Goal: Task Accomplishment & Management: Use online tool/utility

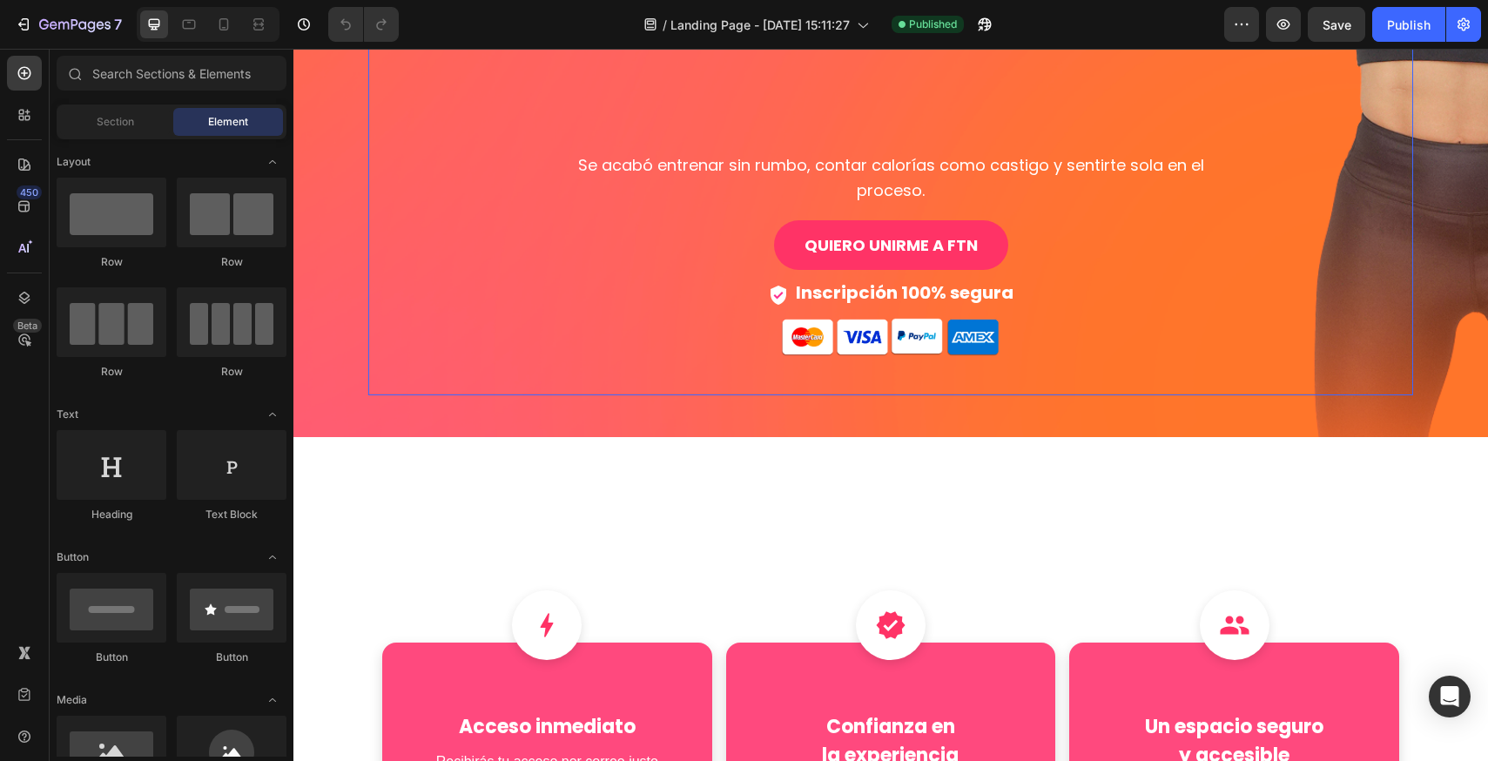
scroll to position [609, 0]
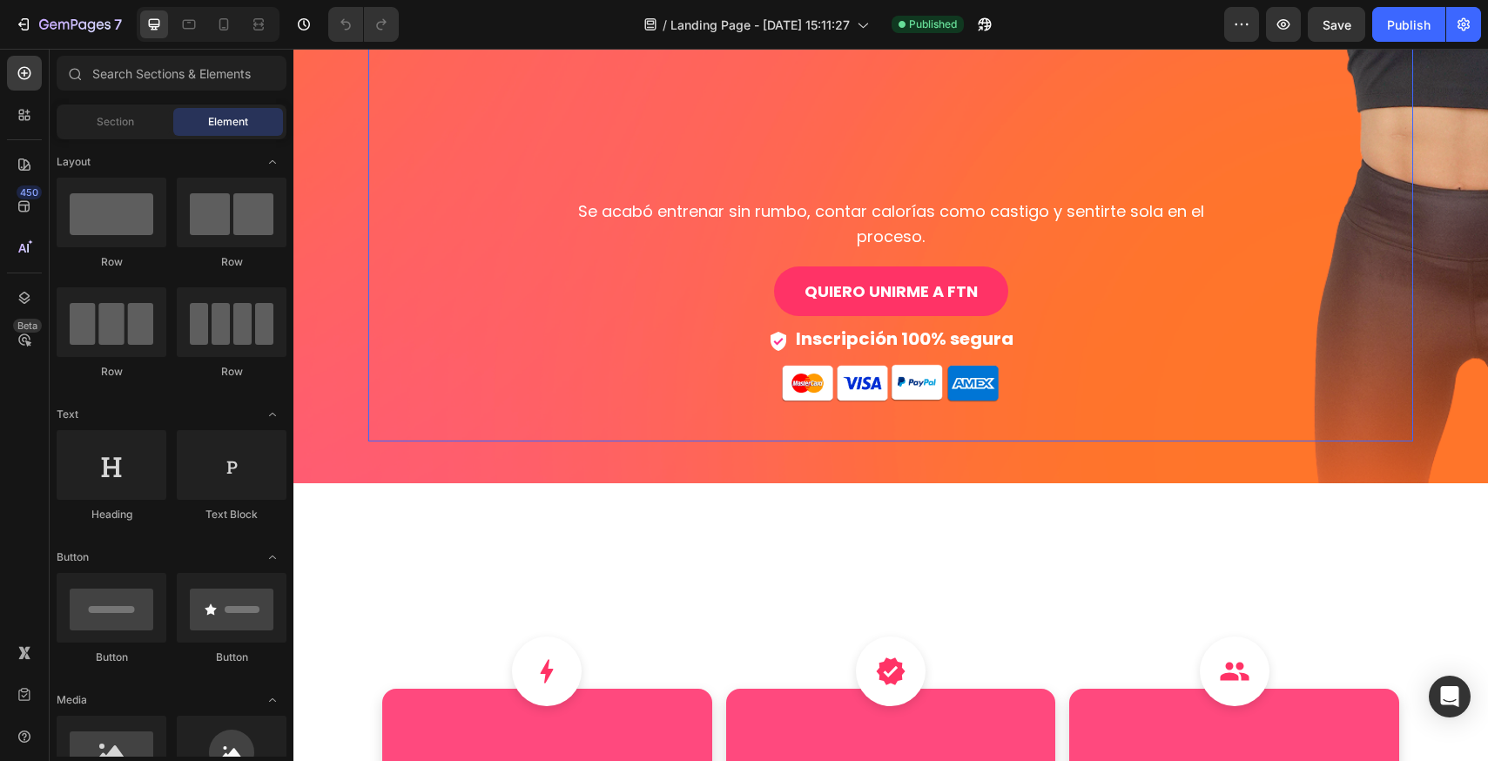
click at [896, 327] on div "PREPÁRATE PARA TRANSFORMAR TU CUERPO Y TU MENTE CON FTN Si estabas buscando un …" at bounding box center [890, 30] width 696 height 750
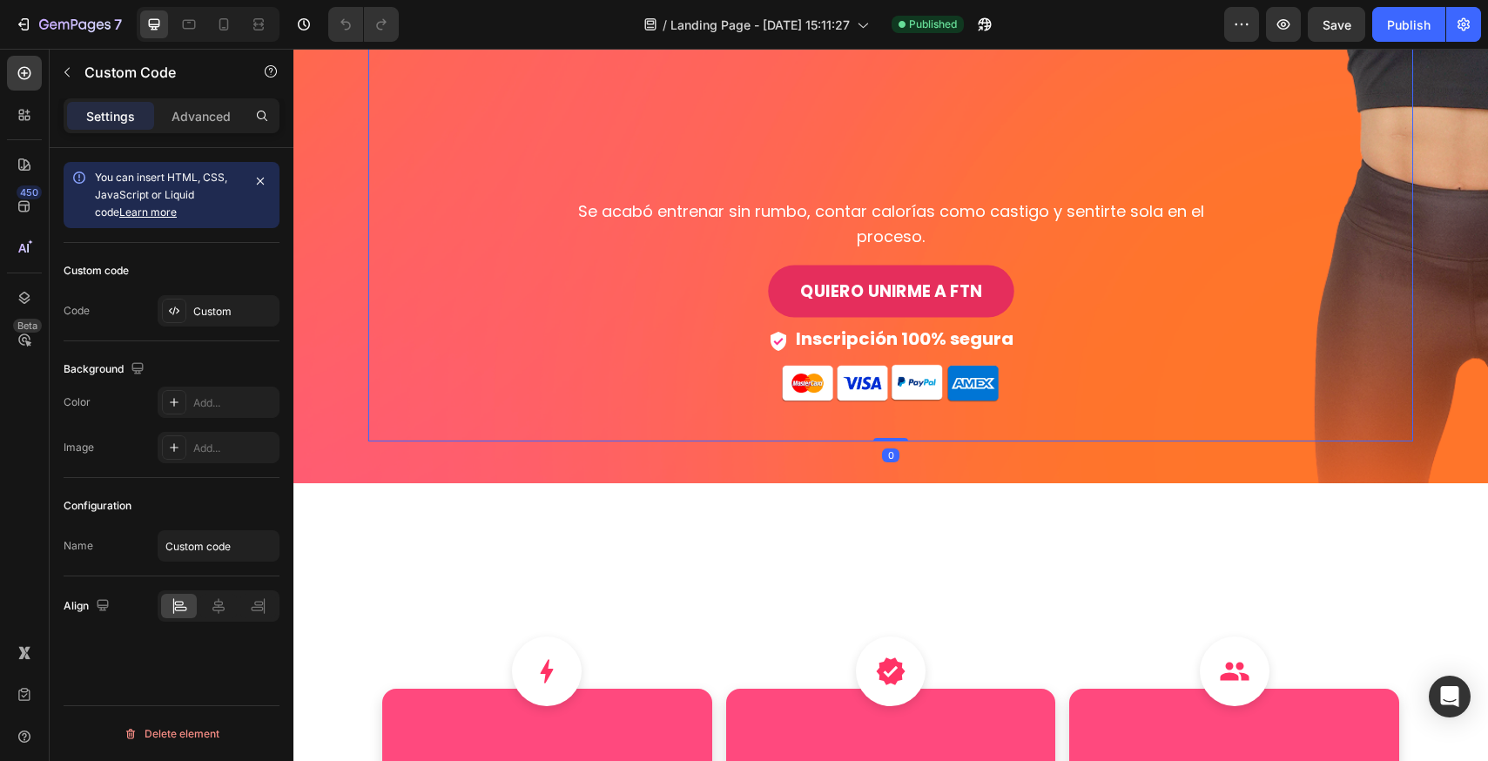
click at [873, 279] on link "QUIERO UNIRME A FTN" at bounding box center [890, 291] width 245 height 52
click at [706, 274] on div "PREPÁRATE PARA TRANSFORMAR TU CUERPO Y TU MENTE CON FTN Si estabas buscando un …" at bounding box center [890, 30] width 696 height 750
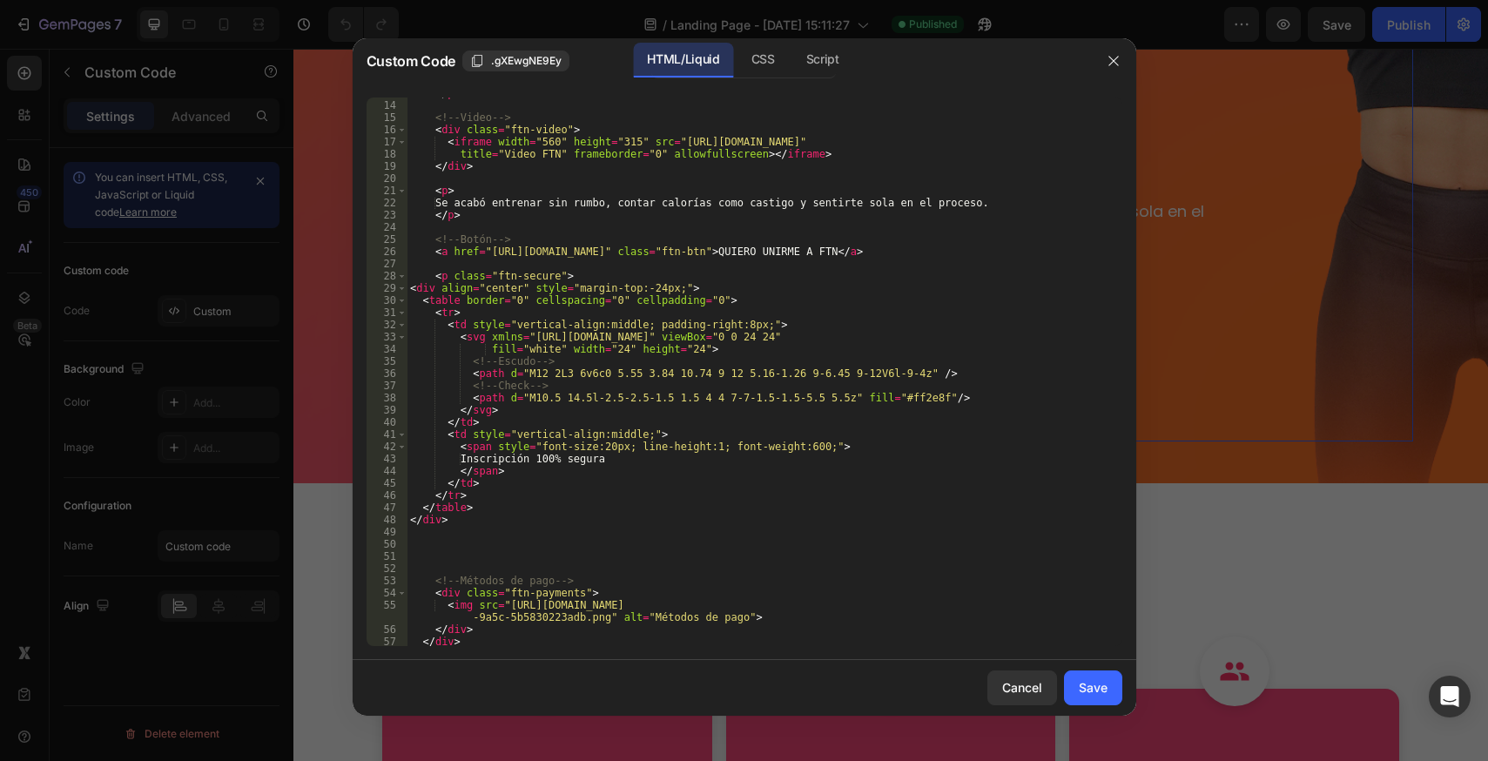
scroll to position [171, 0]
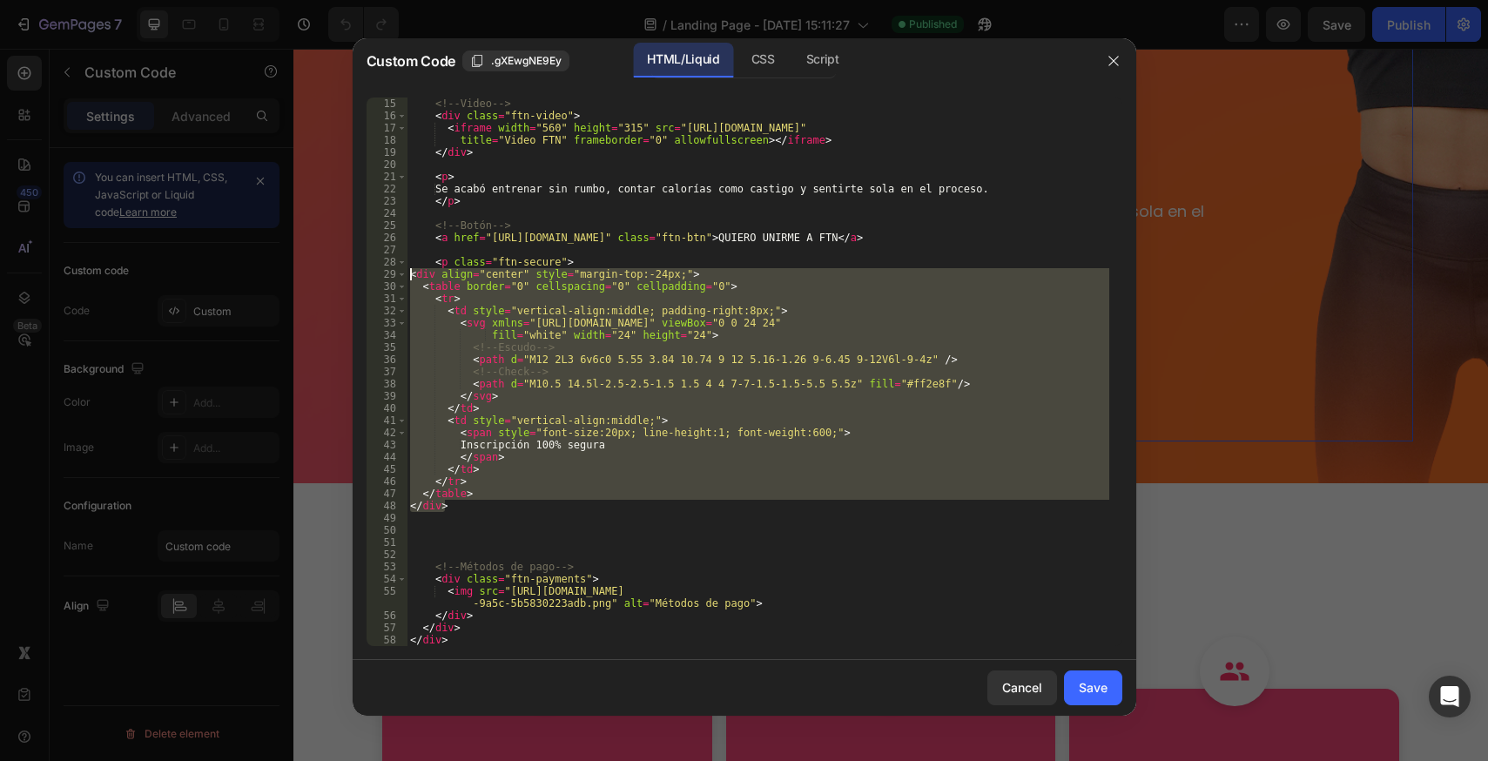
drag, startPoint x: 445, startPoint y: 499, endPoint x: 374, endPoint y: 273, distance: 236.2
click at [374, 273] on div "</div> 15 16 17 18 19 20 21 22 23 24 25 26 27 28 29 30 31 32 33 34 35 36 37 38 …" at bounding box center [744, 371] width 756 height 548
type textarea "<div align="center" style="margin-top:-24px;"> <table border="0" cellspacing="0…"
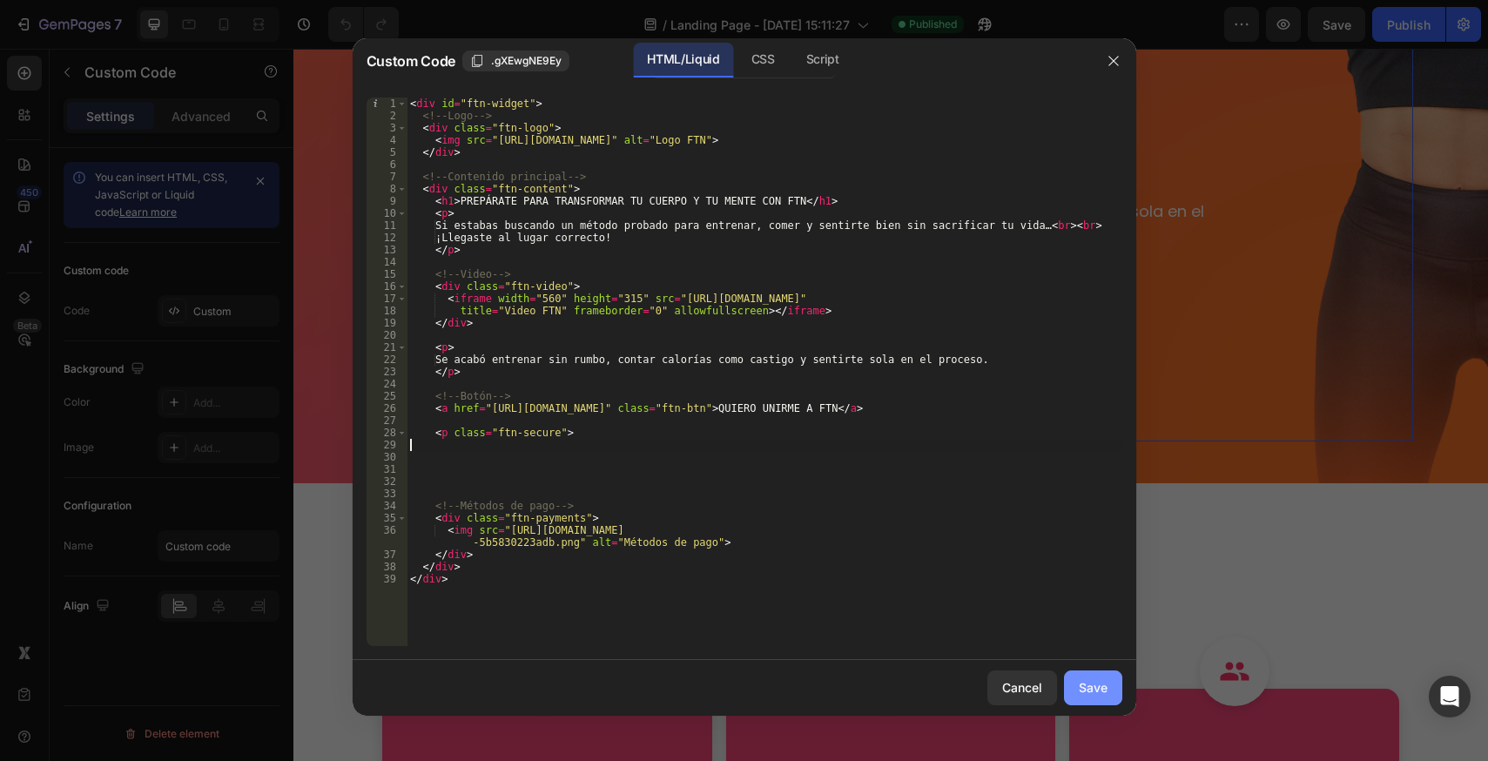
click at [1111, 696] on button "Save" at bounding box center [1093, 687] width 58 height 35
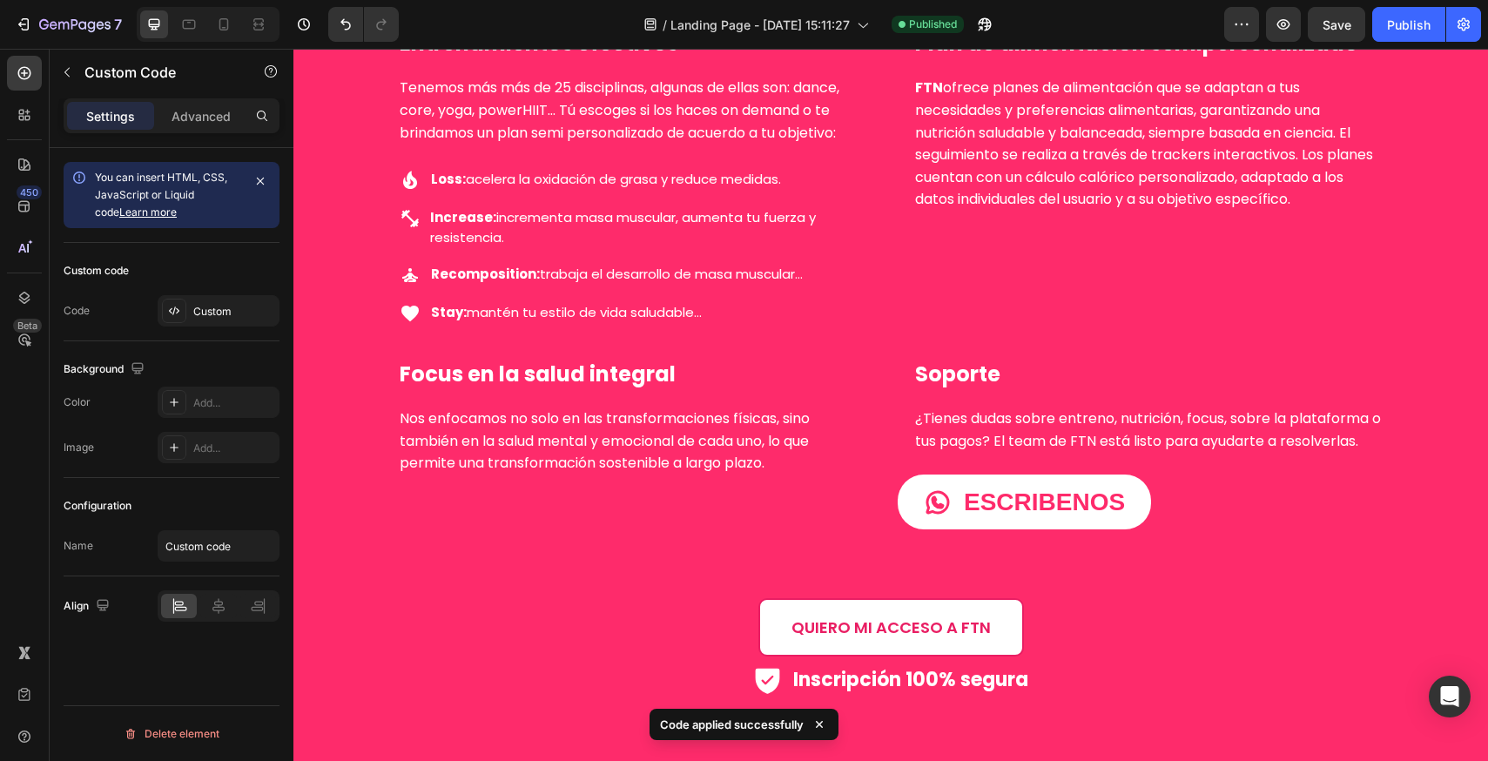
scroll to position [2437, 0]
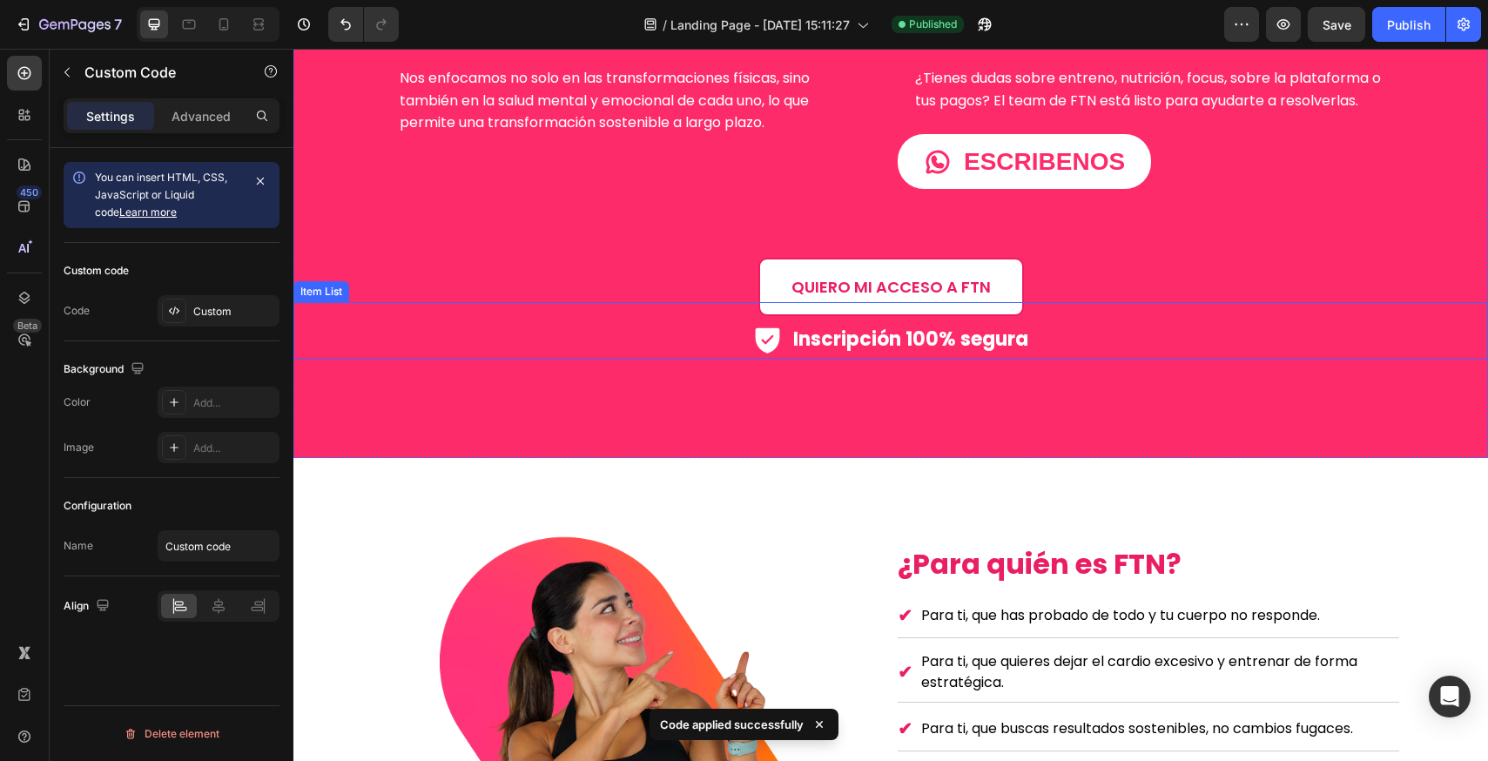
click at [876, 348] on p "Inscripción 100% segura" at bounding box center [910, 339] width 235 height 35
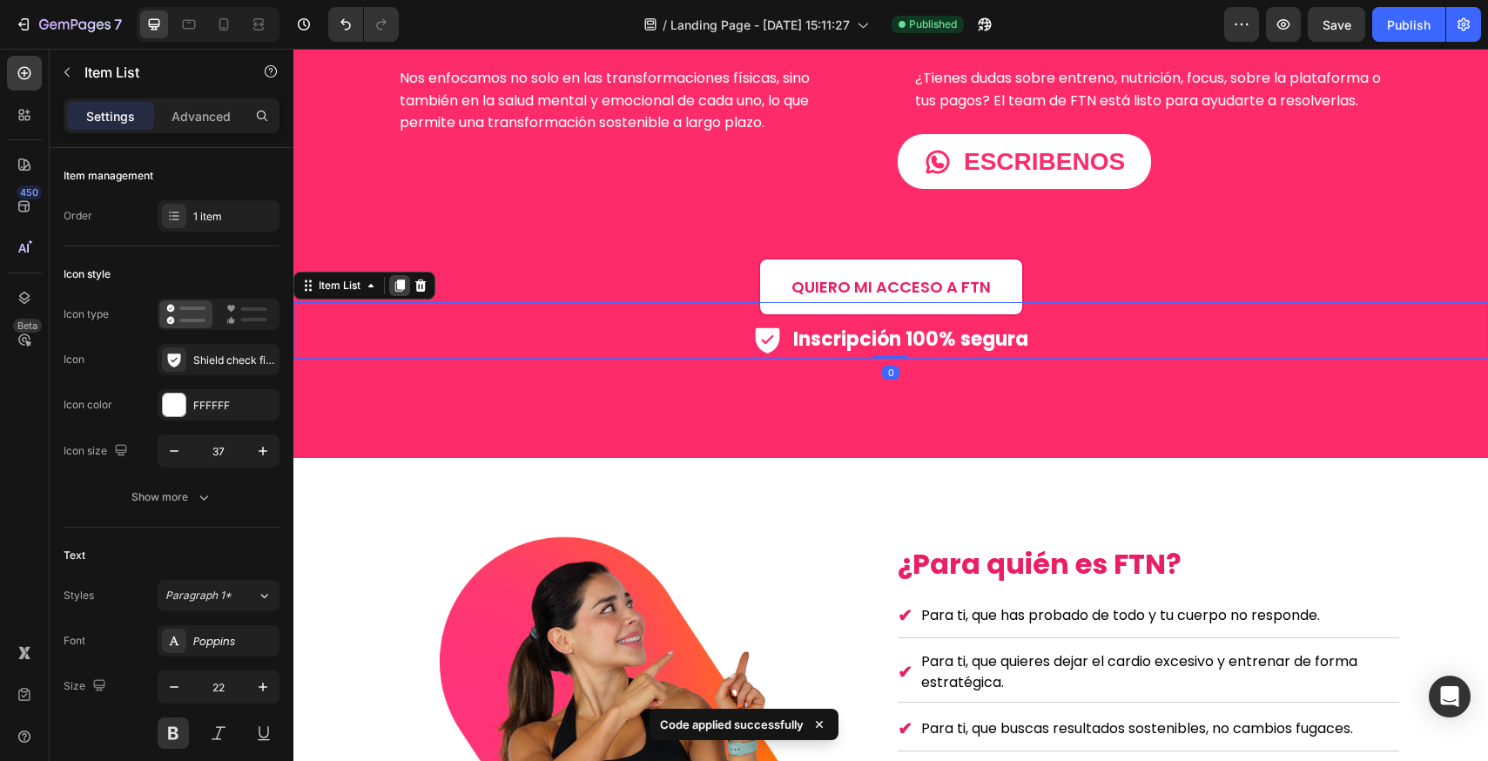
click at [397, 285] on icon at bounding box center [400, 286] width 14 height 14
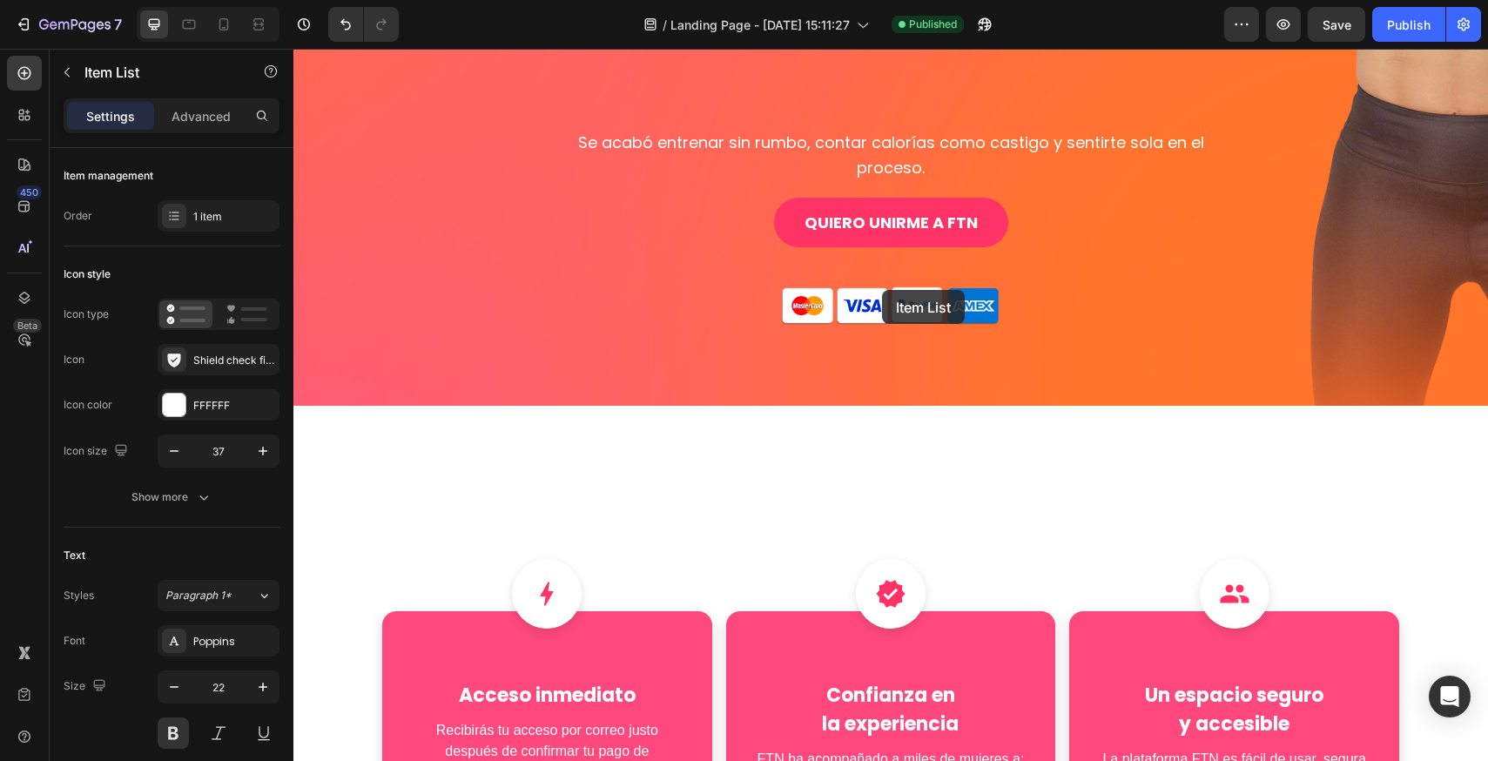
scroll to position [609, 0]
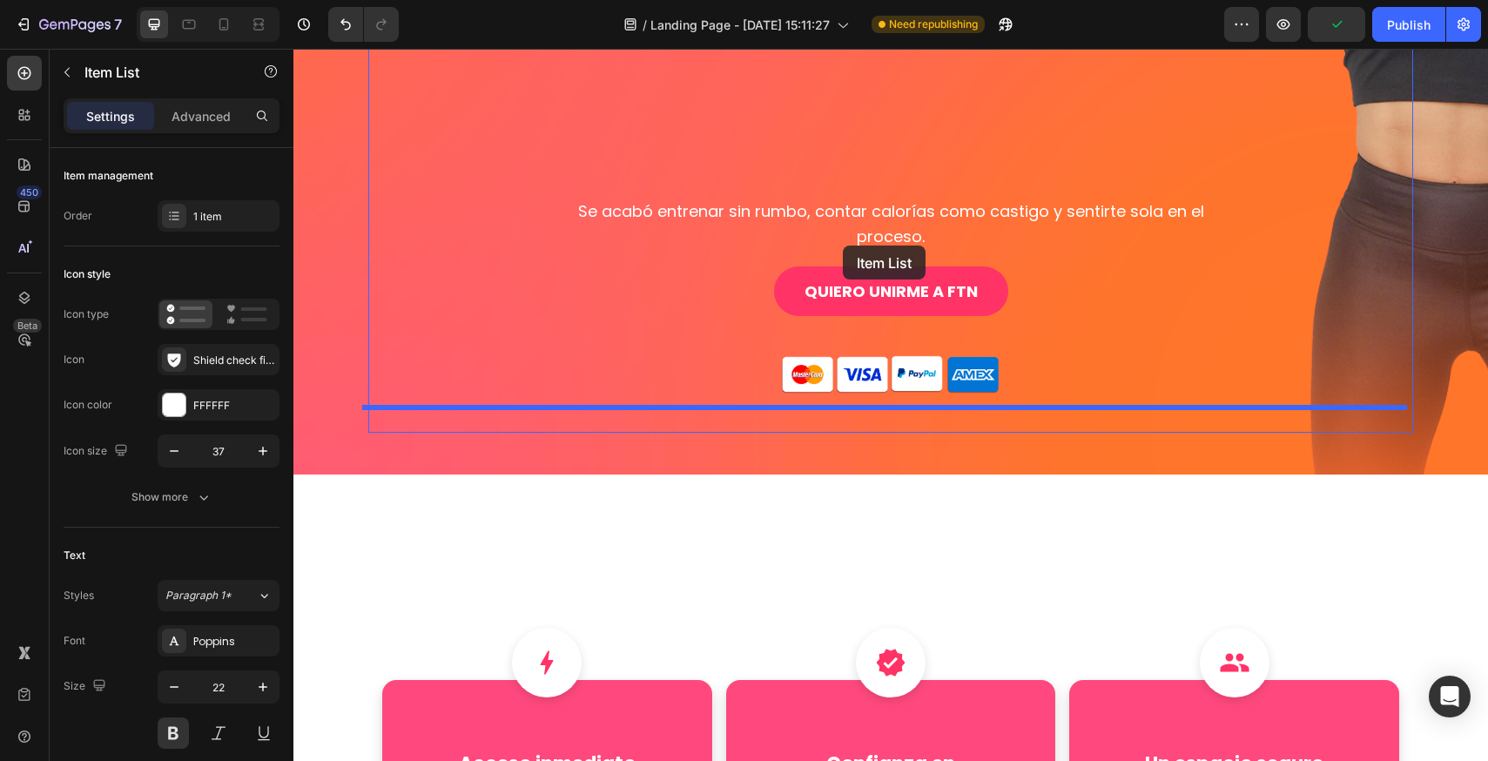
drag, startPoint x: 720, startPoint y: 391, endPoint x: 843, endPoint y: 245, distance: 190.2
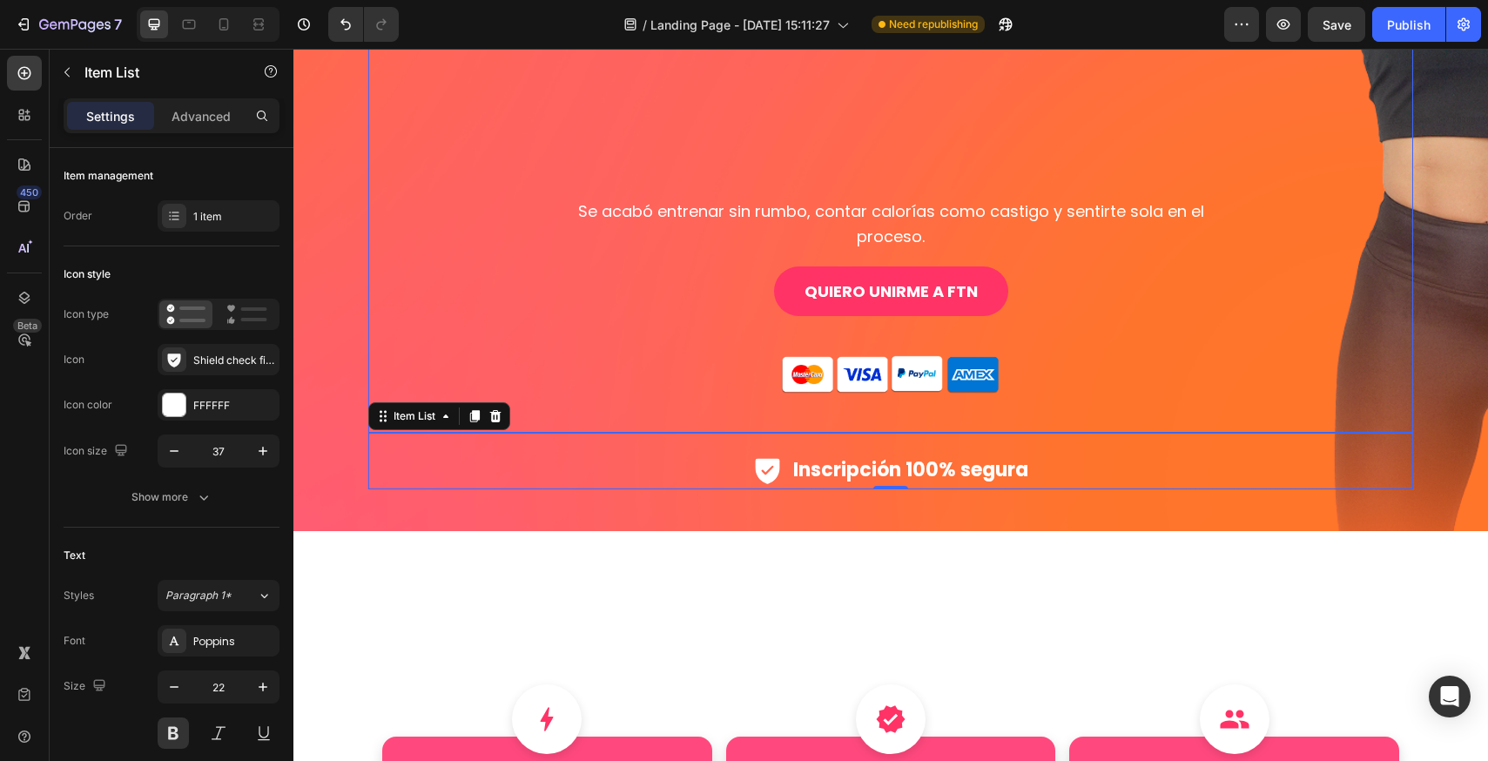
click at [861, 313] on div "PREPÁRATE PARA TRANSFORMAR TU CUERPO Y TU MENTE CON FTN Si estabas buscando un …" at bounding box center [890, 26] width 696 height 742
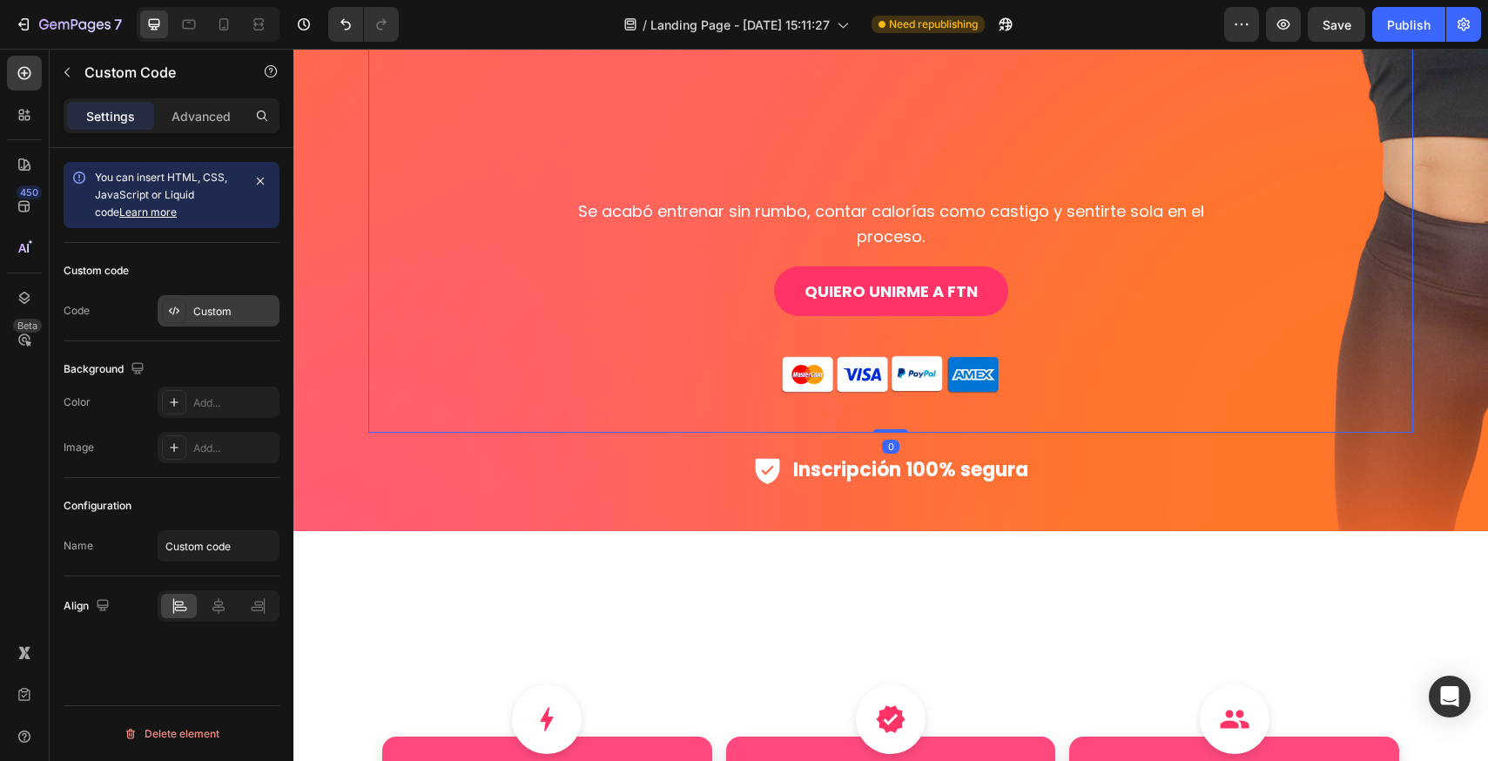
click at [236, 312] on div "Custom" at bounding box center [234, 312] width 82 height 16
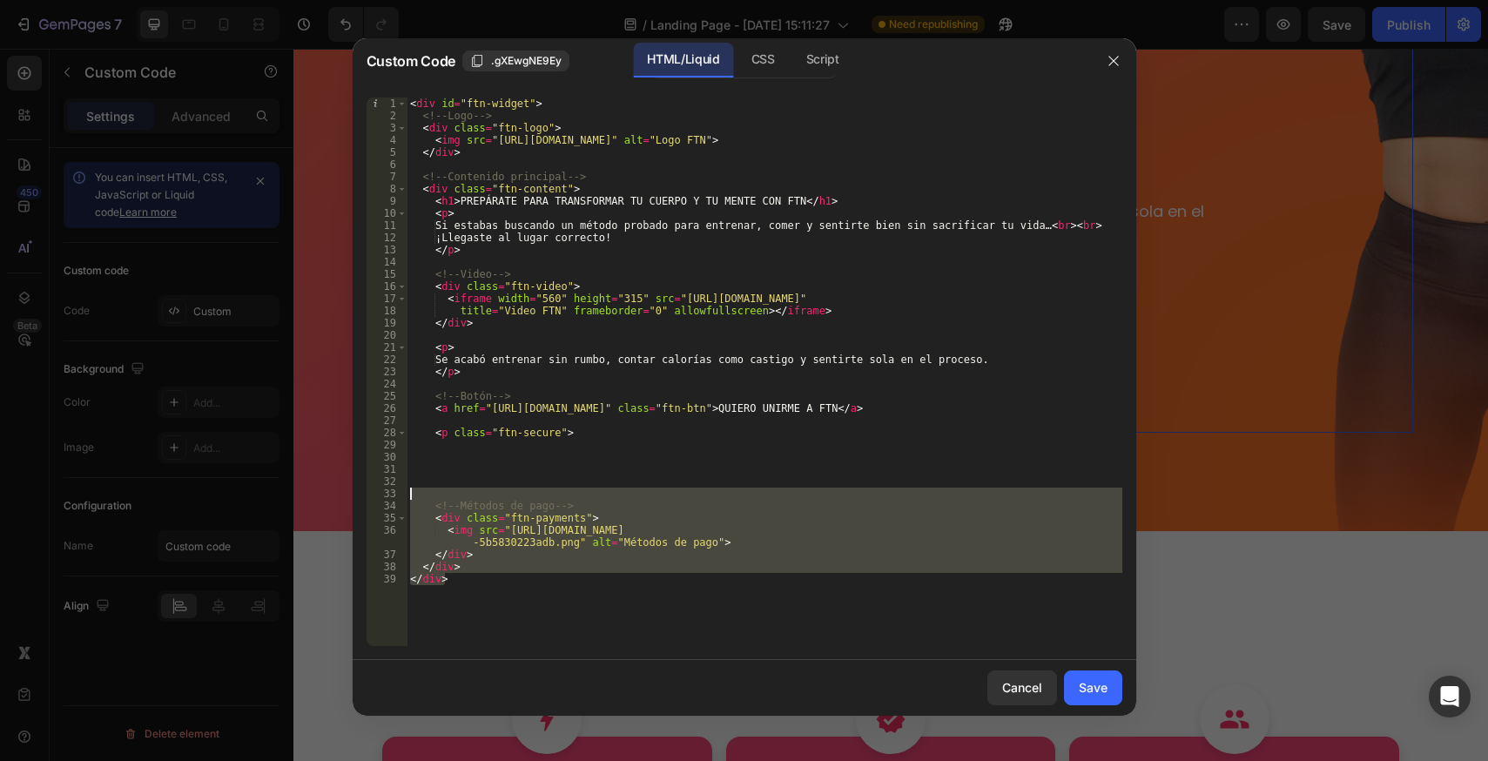
drag, startPoint x: 484, startPoint y: 606, endPoint x: 373, endPoint y: 496, distance: 156.3
click at [373, 496] on div "</div> 1 2 3 4 5 6 7 8 9 10 11 12 13 14 15 16 17 18 19 20 21 22 23 24 25 26 27 …" at bounding box center [744, 371] width 756 height 548
click at [553, 511] on div "< div id = "ftn-widget" > <!-- Logo --> < div class = "ftn-logo" > < img src = …" at bounding box center [763, 371] width 715 height 548
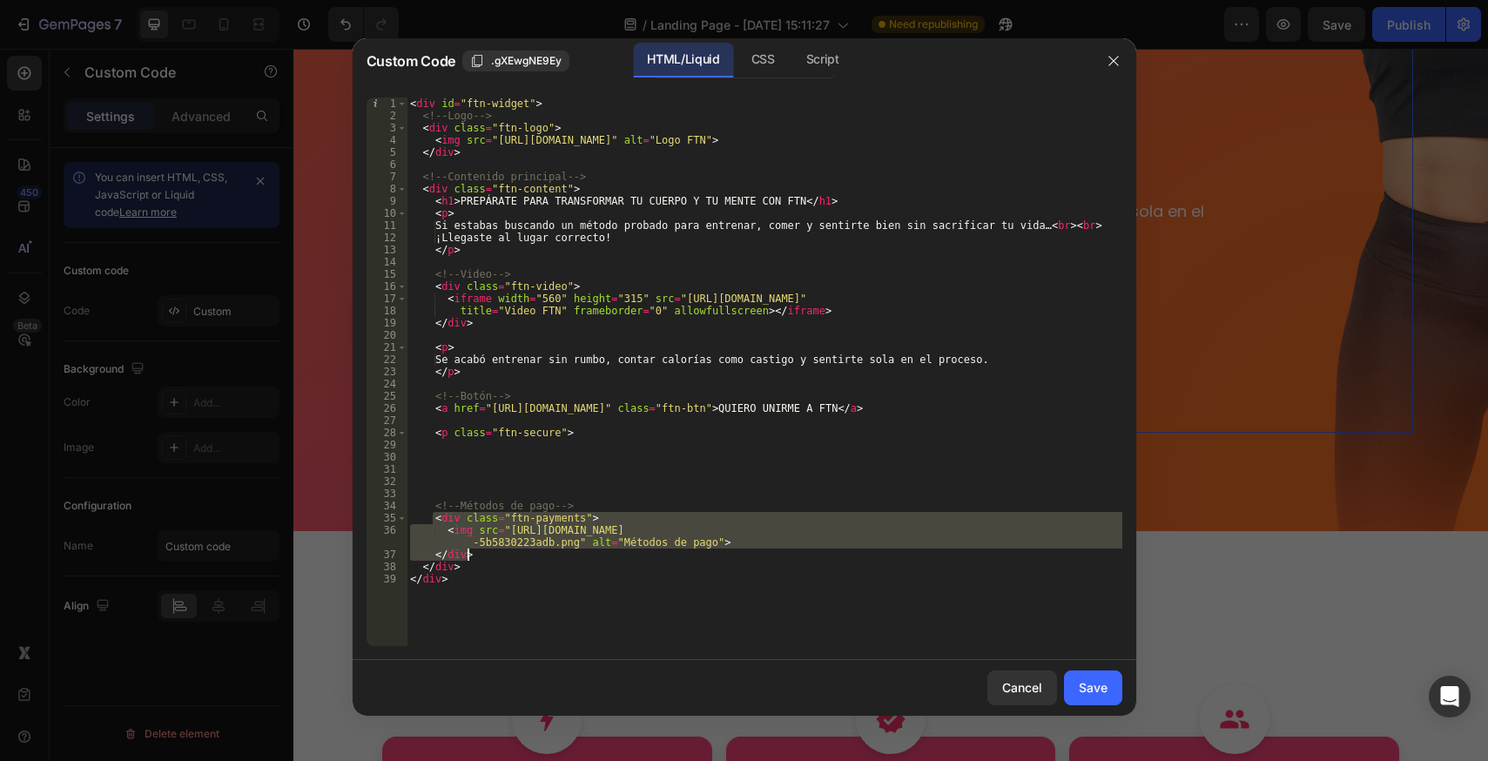
drag, startPoint x: 432, startPoint y: 514, endPoint x: 484, endPoint y: 553, distance: 64.8
click at [484, 553] on div "< div id = "ftn-widget" > <!-- Logo --> < div class = "ftn-logo" > < img src = …" at bounding box center [763, 383] width 715 height 573
type textarea "<img src="[URL][DOMAIN_NAME]" alt="Métodos de pago"> </div>"
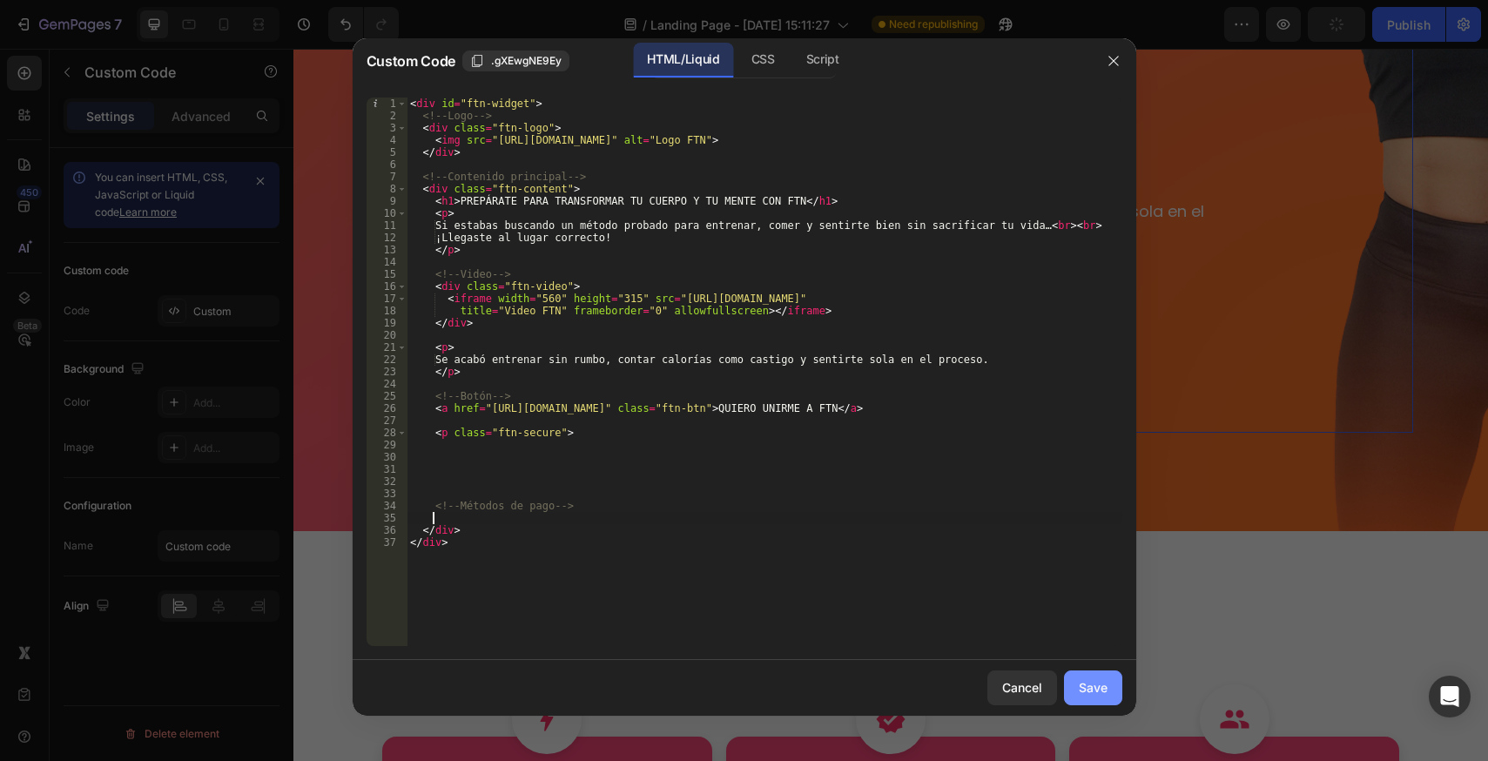
click at [1101, 682] on div "Save" at bounding box center [1092, 687] width 29 height 18
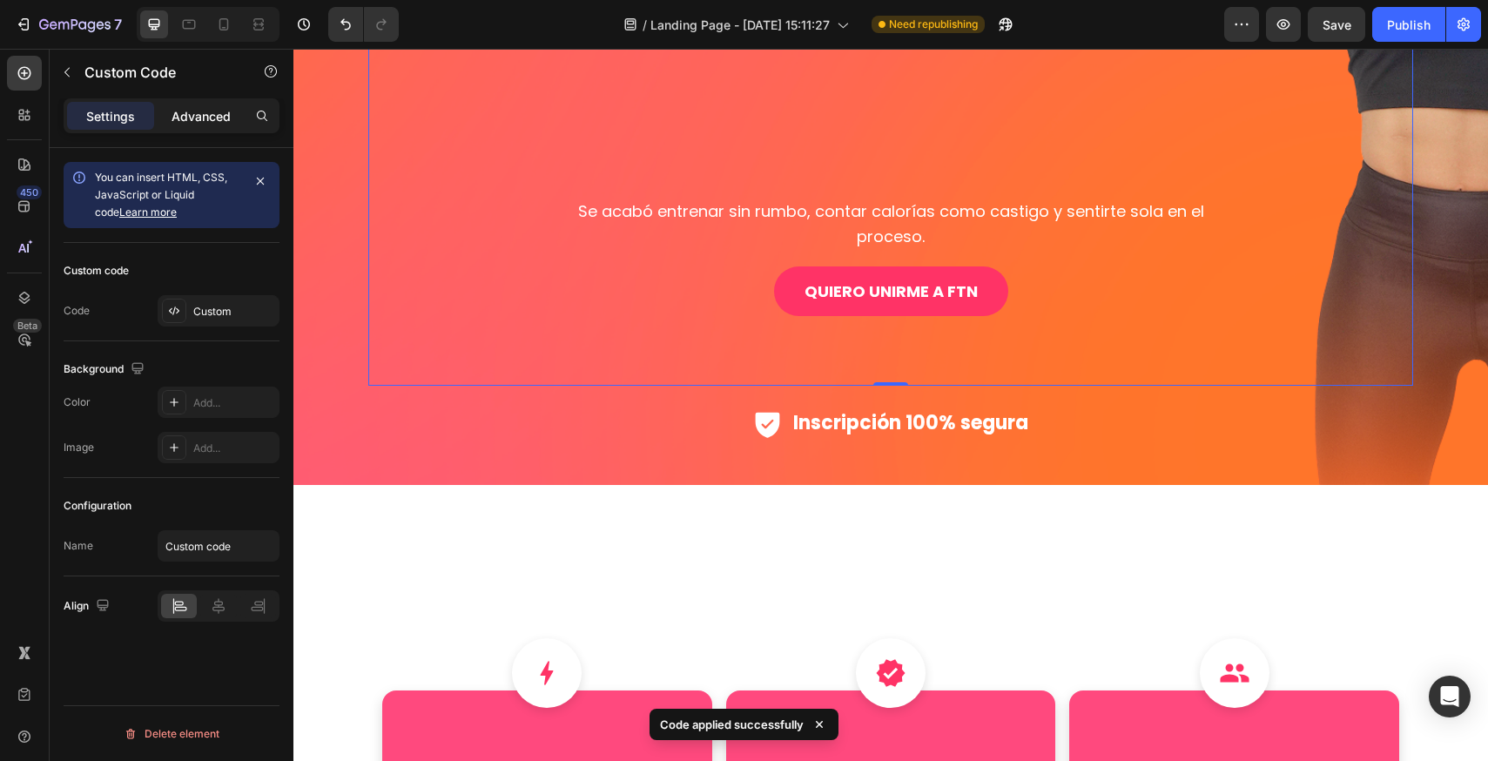
click at [210, 121] on p "Advanced" at bounding box center [200, 116] width 59 height 18
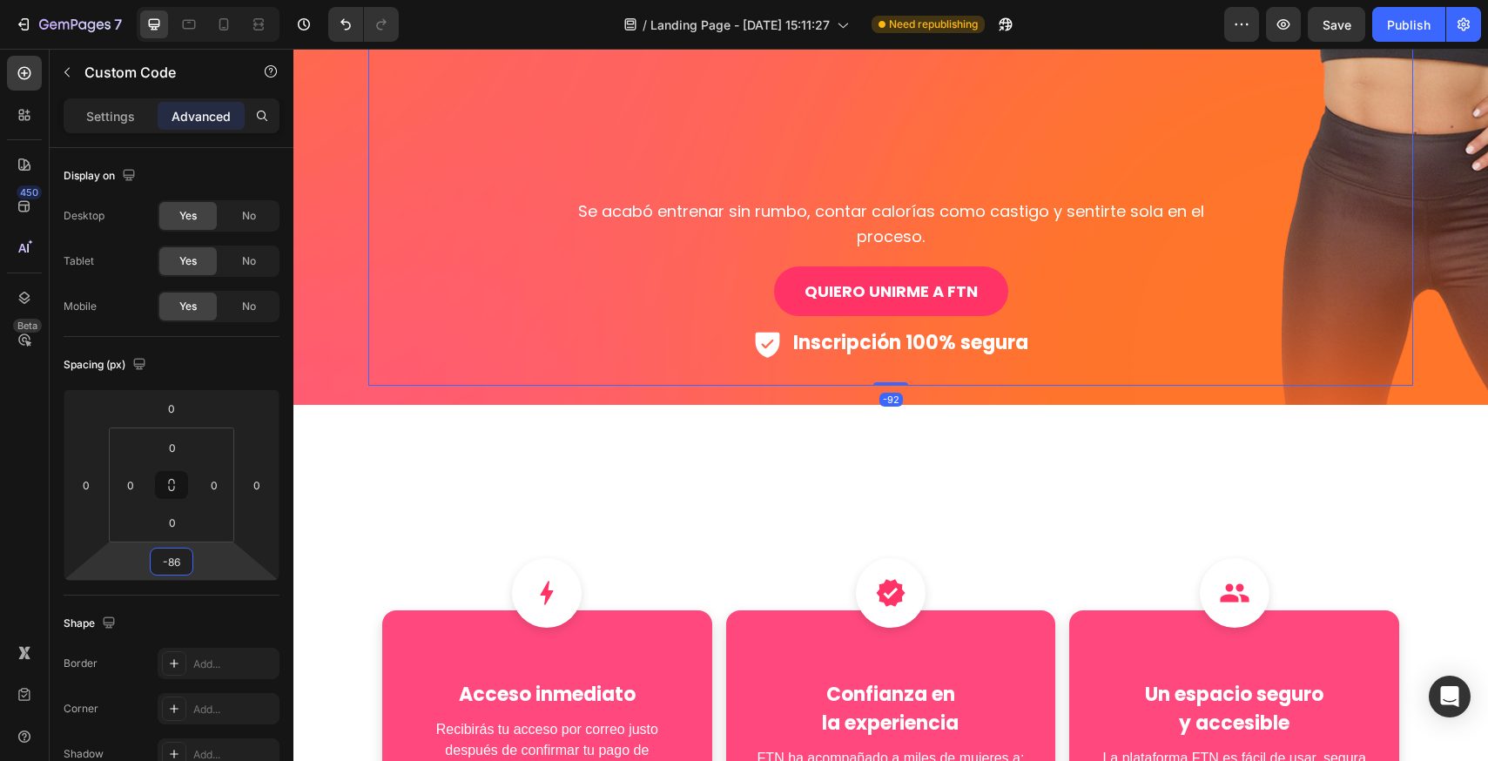
type input "-84"
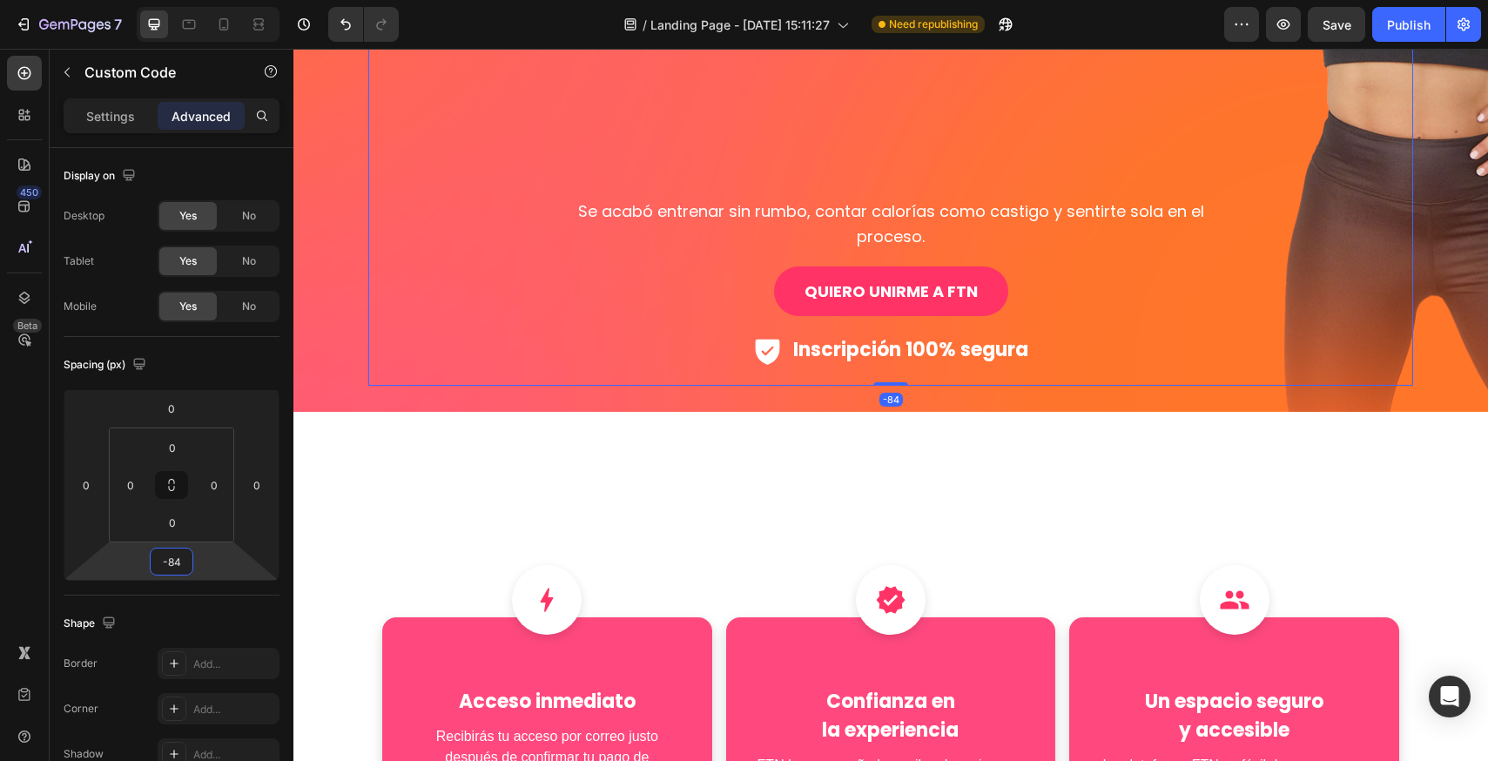
drag, startPoint x: 172, startPoint y: 547, endPoint x: 162, endPoint y: 583, distance: 38.0
click at [162, 0] on html "7 Version history / Landing Page - [DATE] 15:11:27 Need republishing Preview Sa…" at bounding box center [744, 0] width 1488 height 0
click at [964, 332] on p "Inscripción 100% segura" at bounding box center [910, 349] width 235 height 35
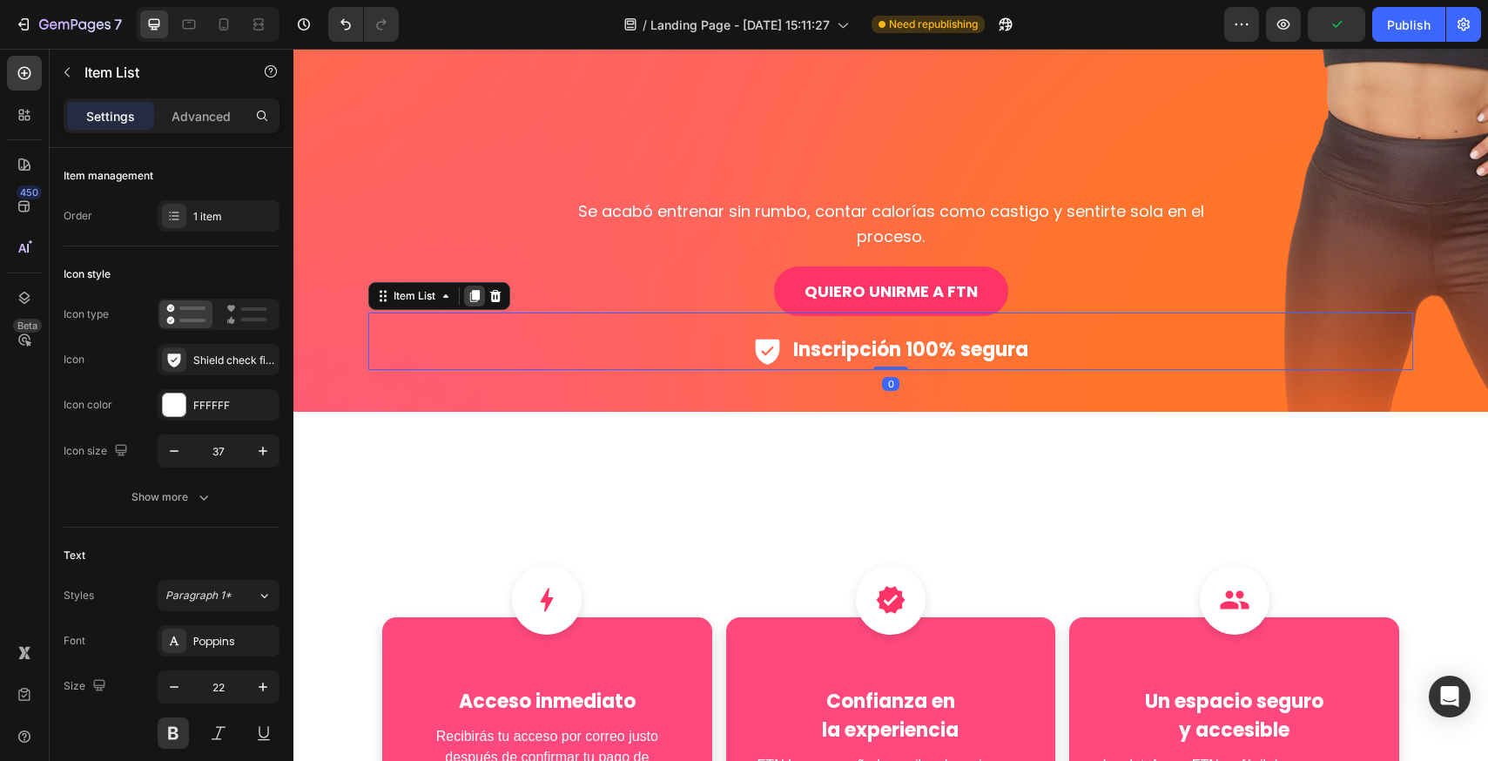
click at [470, 291] on icon at bounding box center [475, 297] width 10 height 12
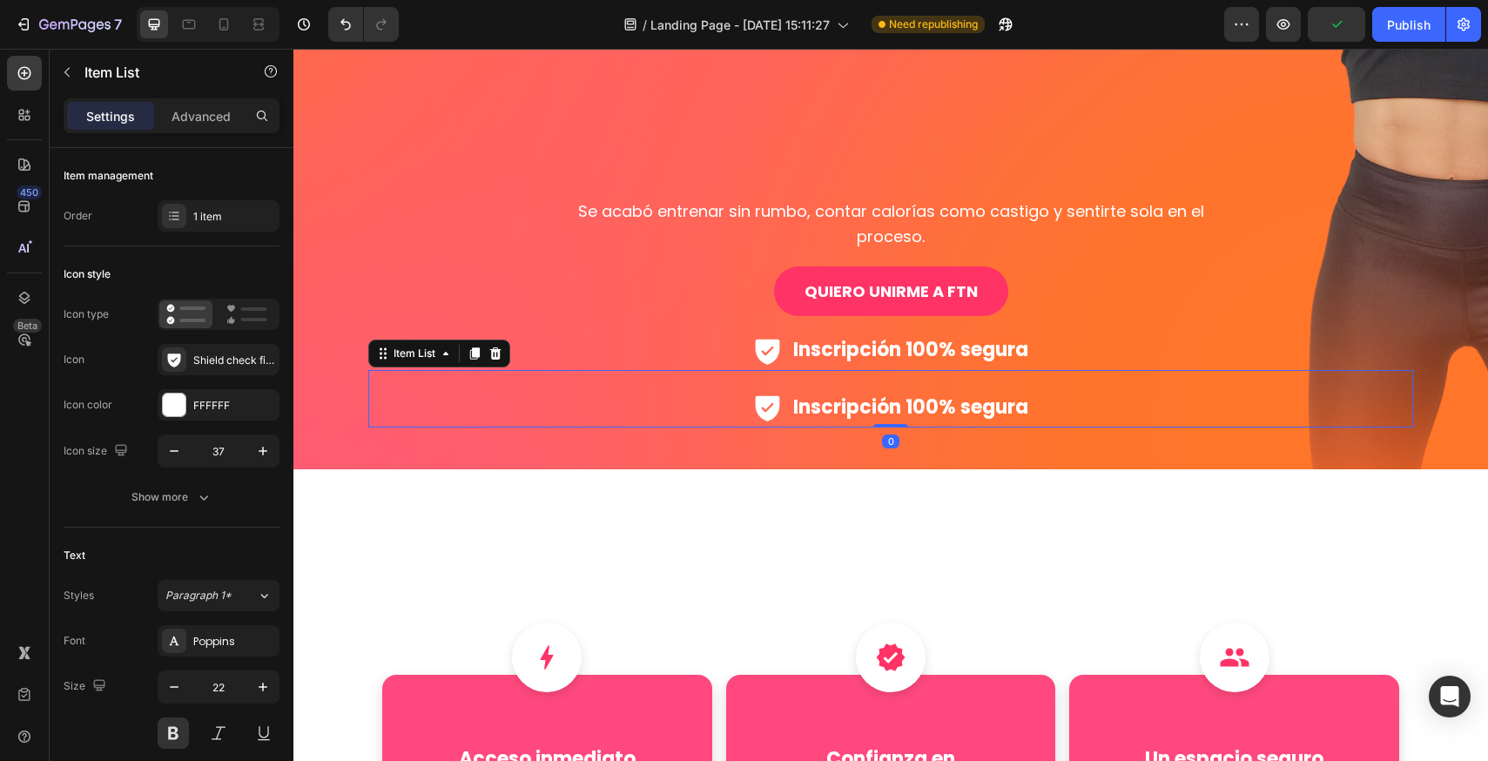
click at [887, 390] on p "Inscripción 100% segura" at bounding box center [910, 407] width 235 height 35
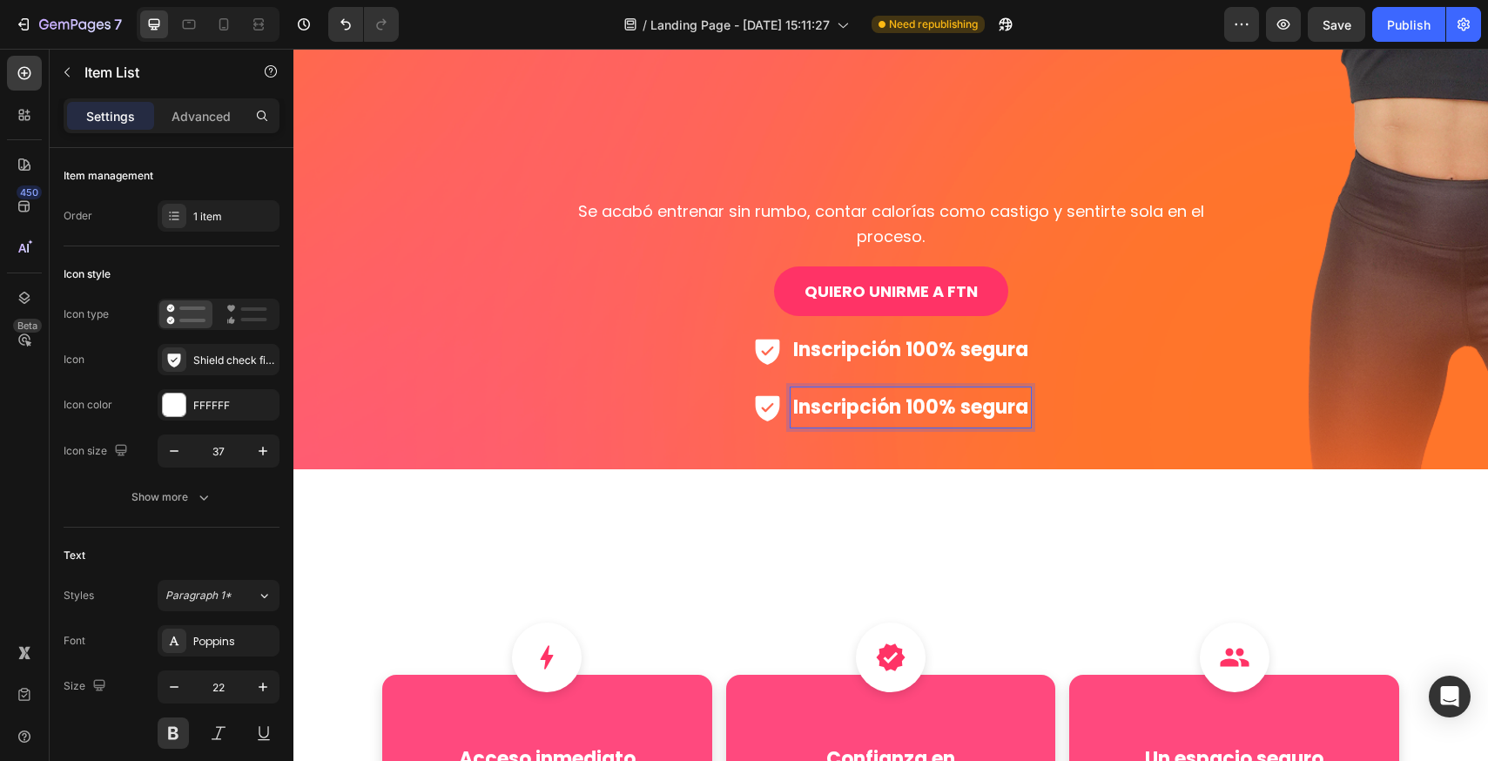
click at [723, 387] on div "Inscripción 100% segura" at bounding box center [890, 407] width 1044 height 40
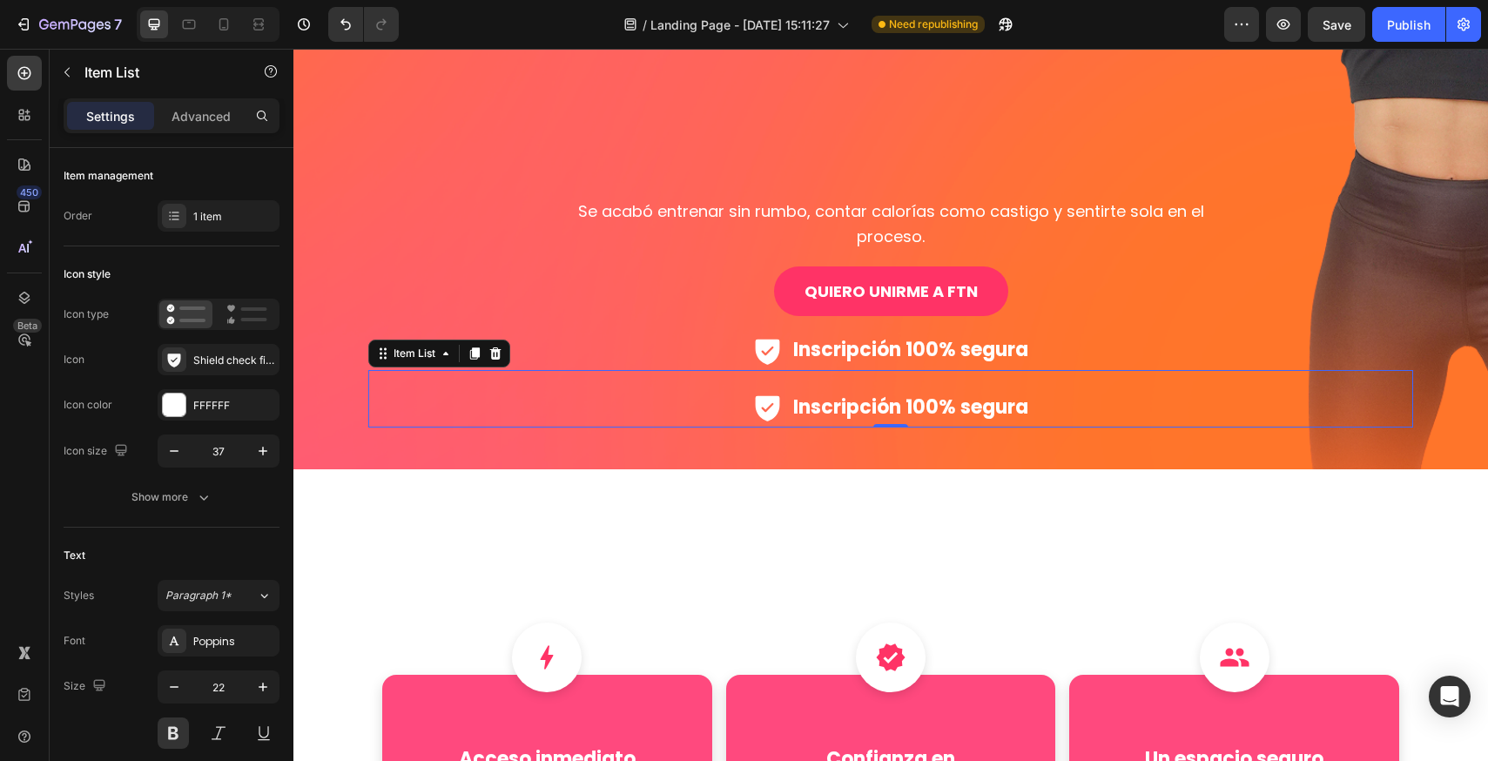
click at [765, 396] on icon at bounding box center [767, 408] width 24 height 25
click at [781, 387] on div "Inscripción 100% segura" at bounding box center [890, 407] width 279 height 40
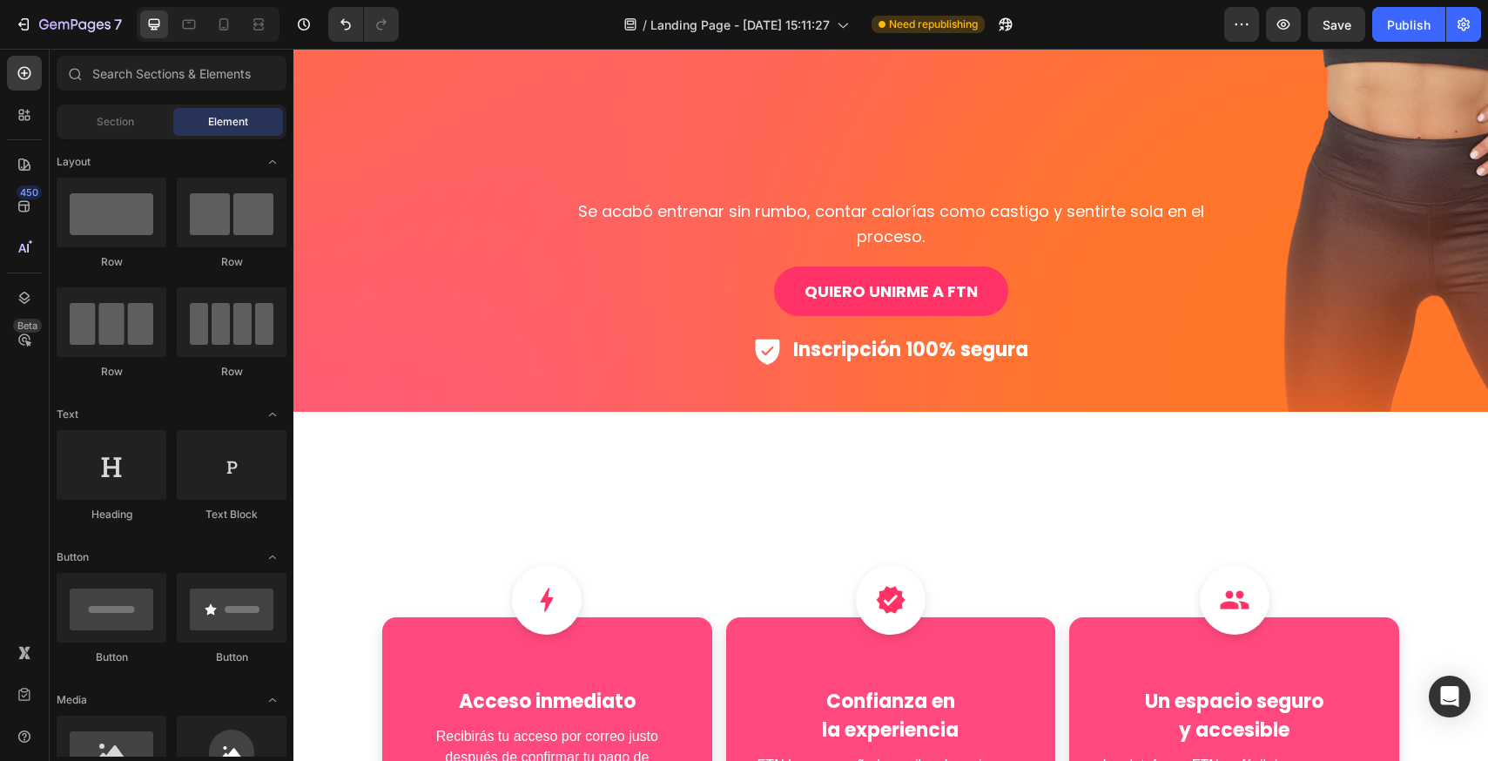
click at [80, 105] on div "Section Element" at bounding box center [172, 121] width 230 height 35
click at [104, 124] on span "Section" at bounding box center [115, 122] width 37 height 16
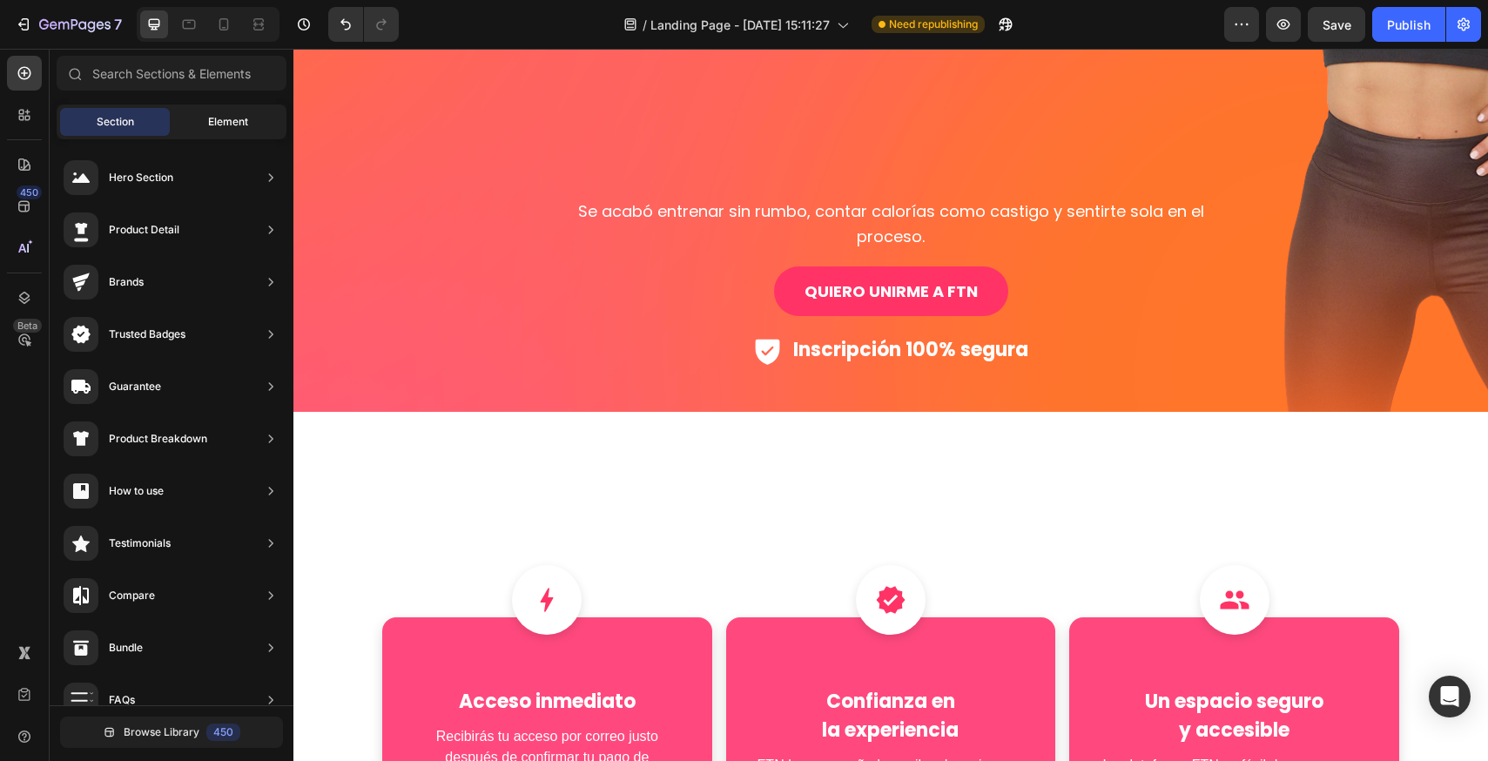
click at [215, 116] on span "Element" at bounding box center [228, 122] width 40 height 16
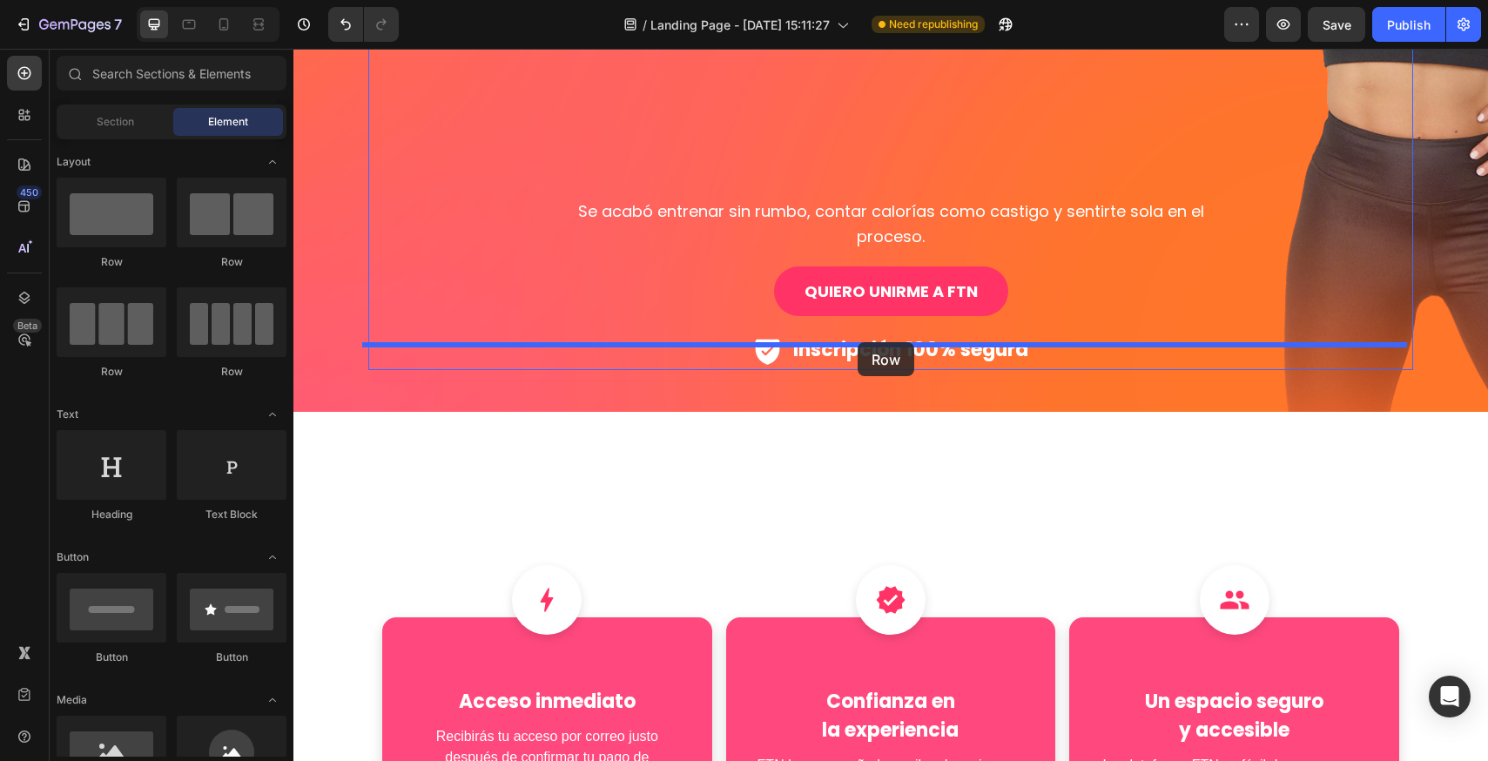
drag, startPoint x: 393, startPoint y: 272, endPoint x: 857, endPoint y: 342, distance: 470.1
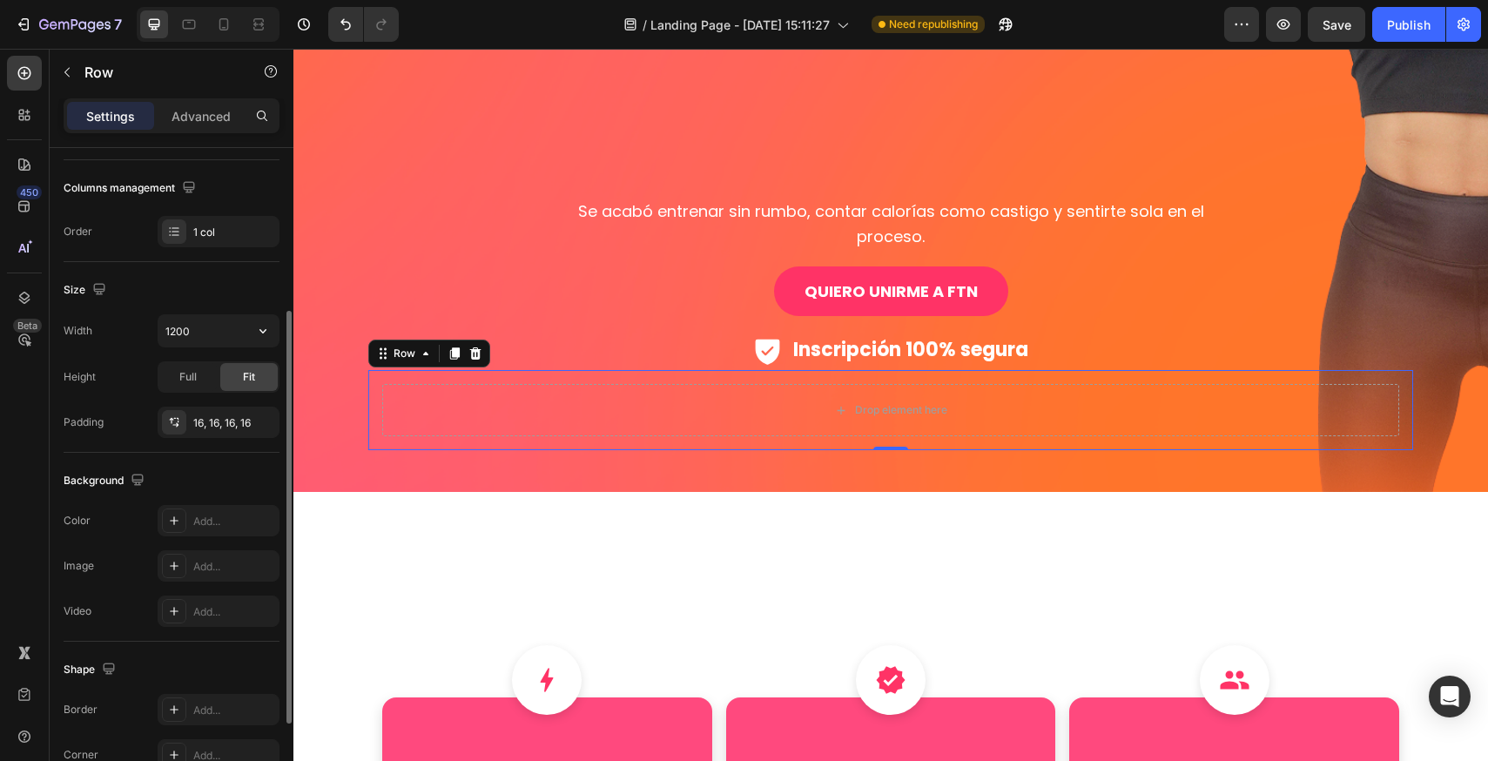
scroll to position [0, 0]
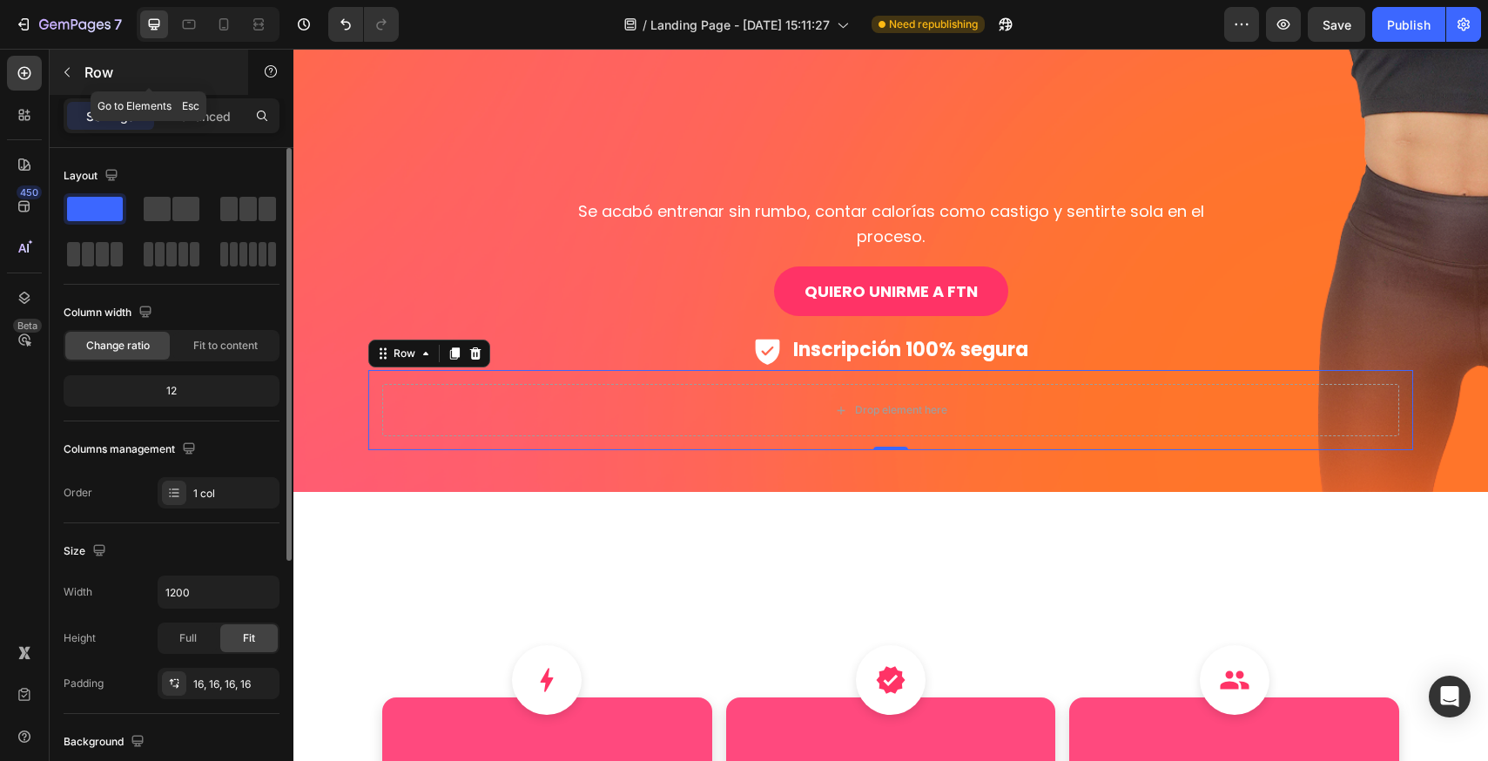
click at [72, 68] on icon "button" at bounding box center [67, 72] width 14 height 14
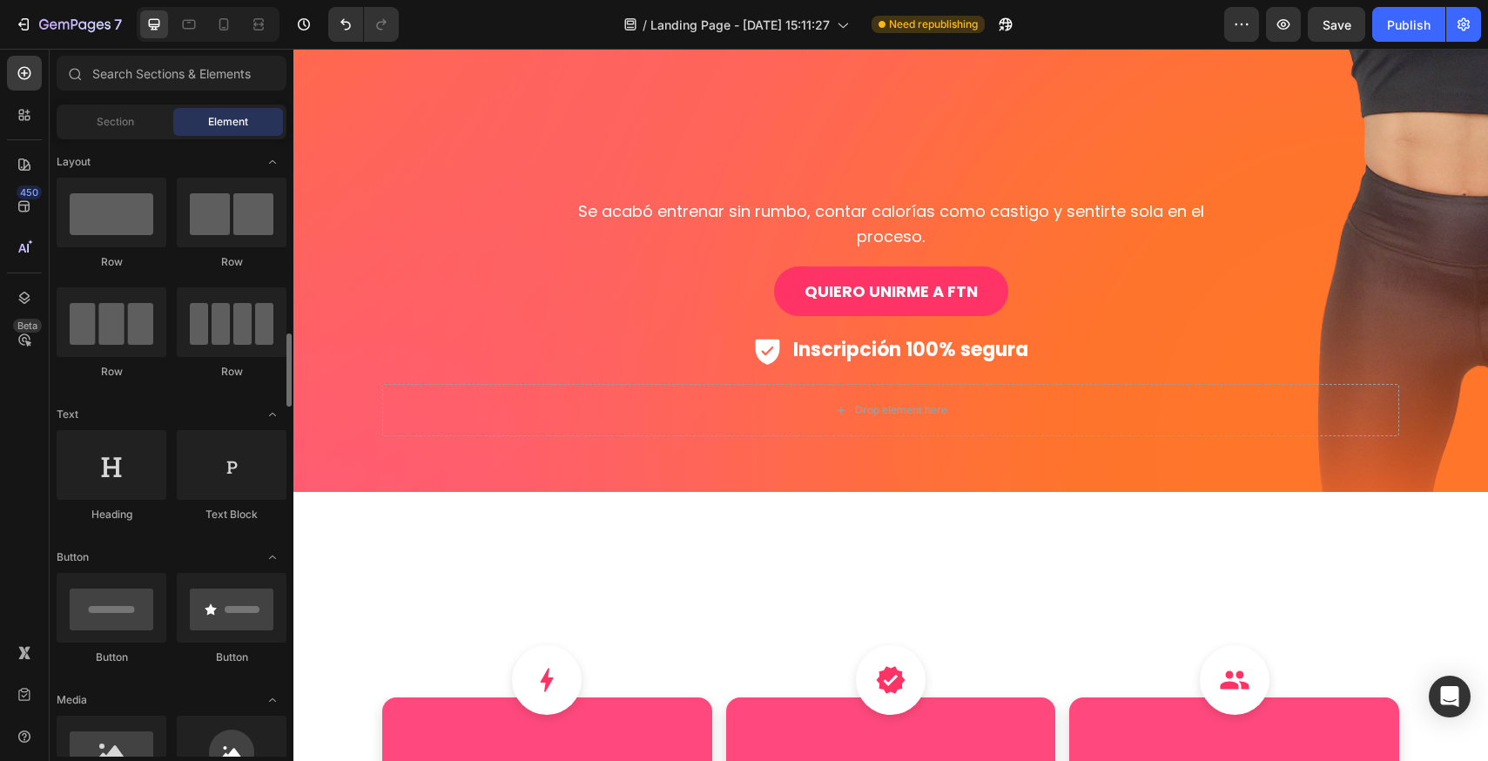
scroll to position [348, 0]
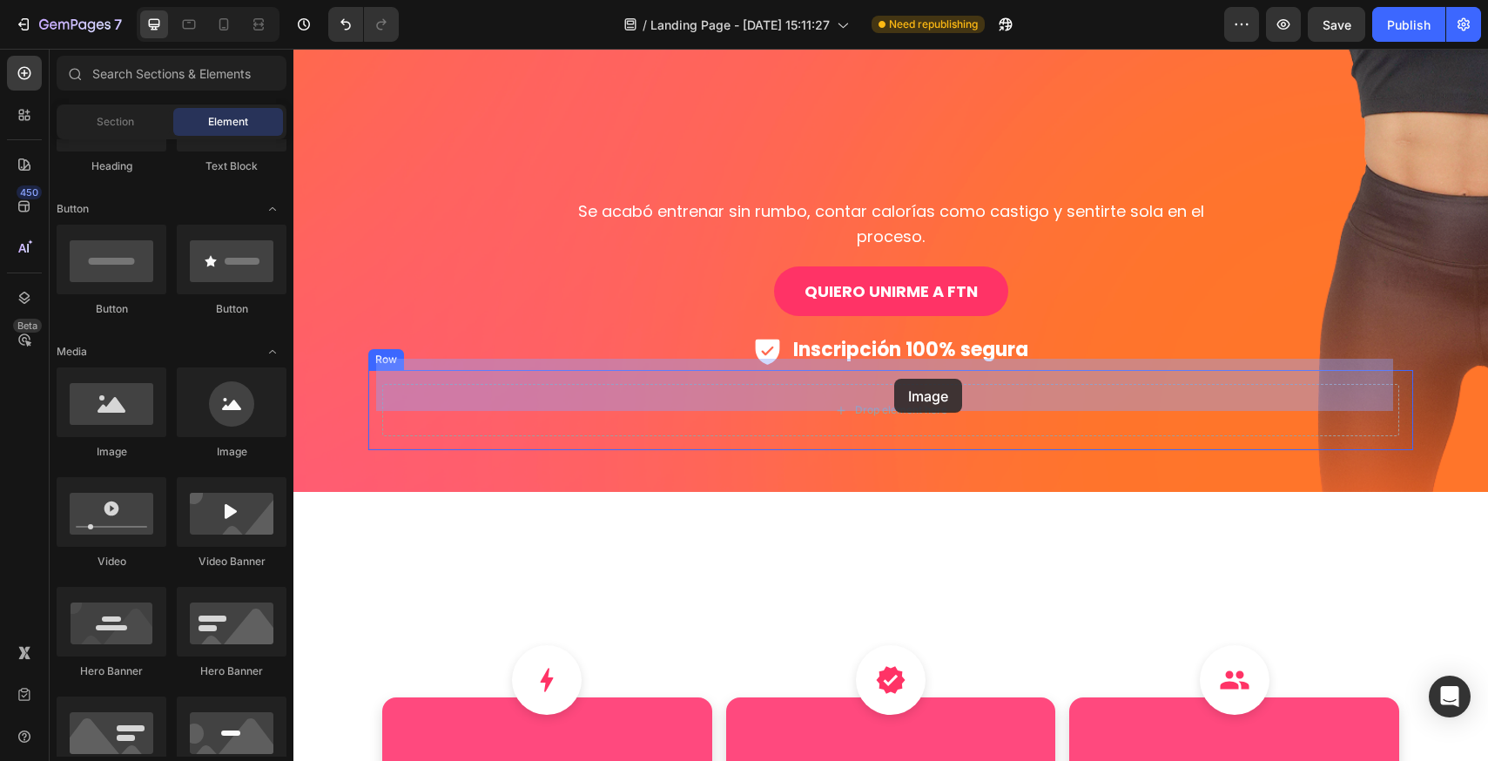
drag, startPoint x: 533, startPoint y: 469, endPoint x: 894, endPoint y: 379, distance: 372.4
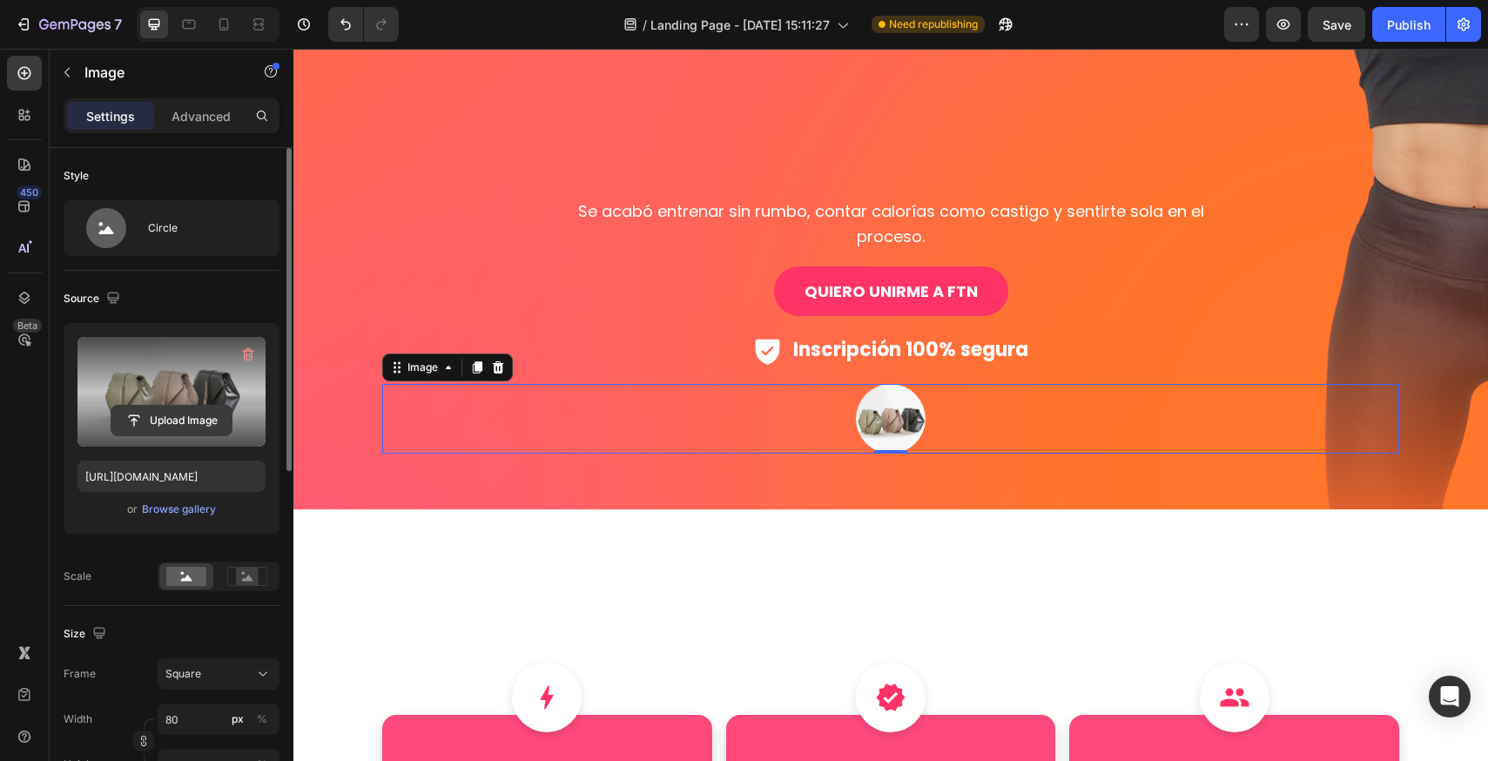
click at [199, 425] on input "file" at bounding box center [171, 421] width 120 height 30
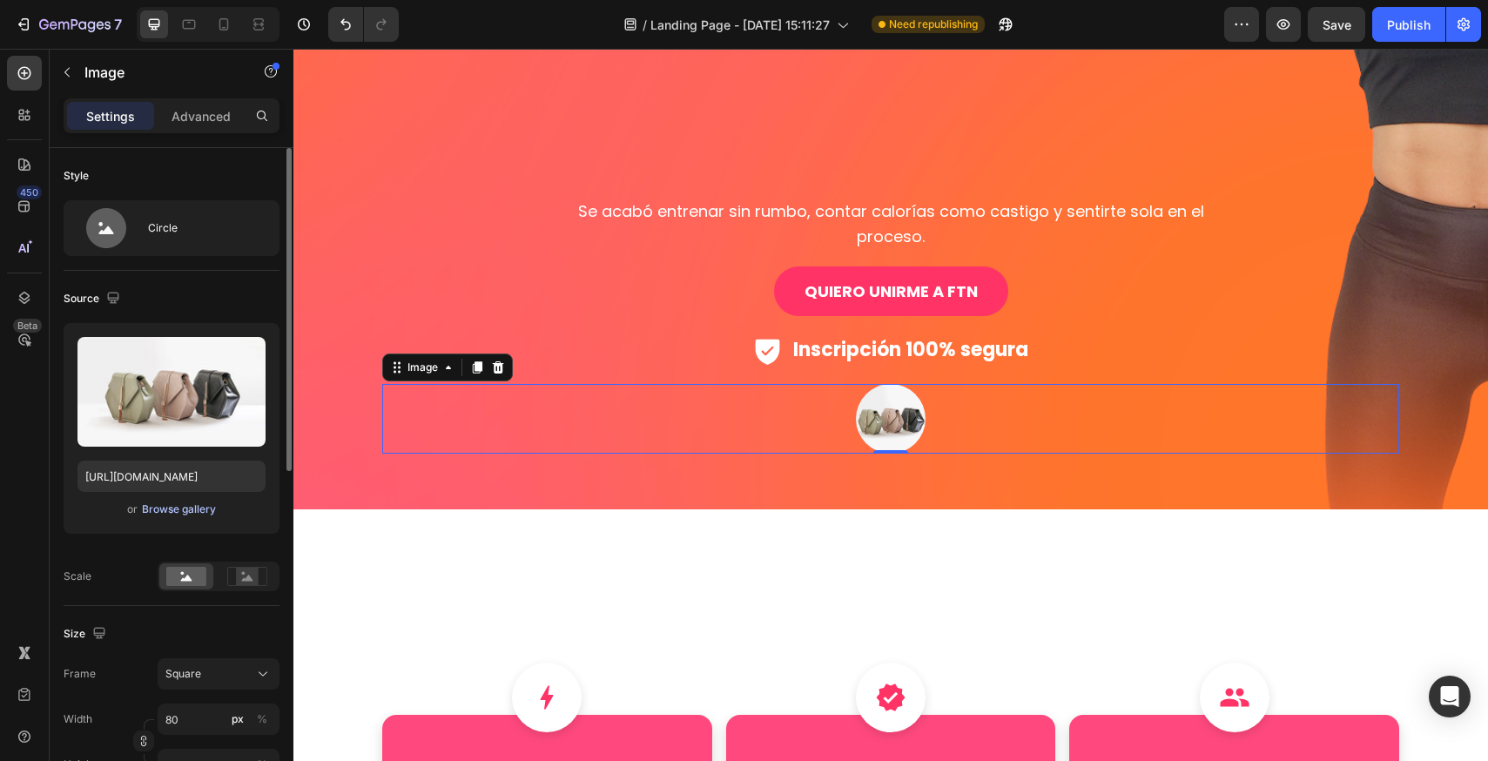
click at [176, 517] on button "Browse gallery" at bounding box center [179, 508] width 76 height 17
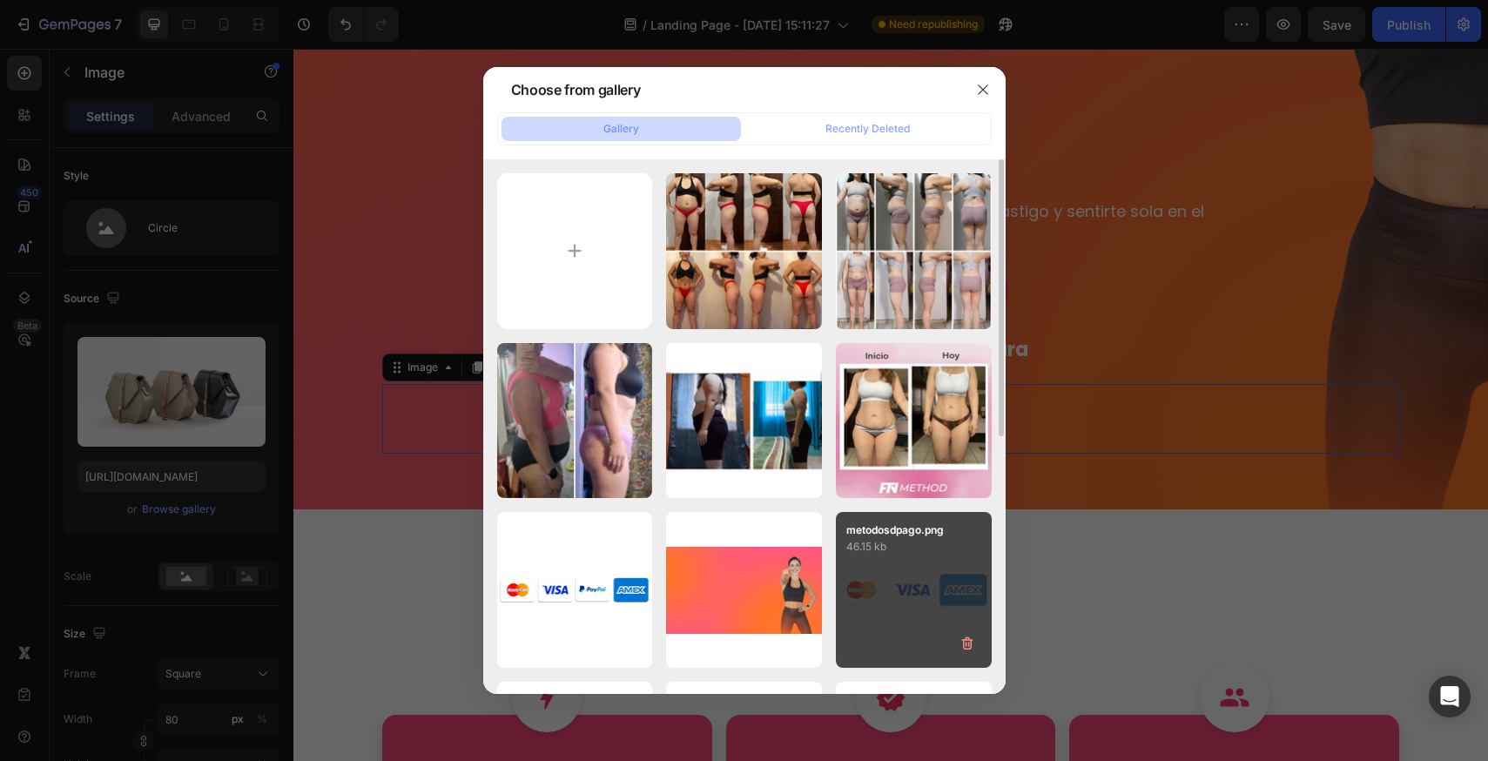
click at [873, 581] on div "metodosdpago.png 46.15 kb" at bounding box center [914, 590] width 156 height 156
type input "[URL][DOMAIN_NAME]"
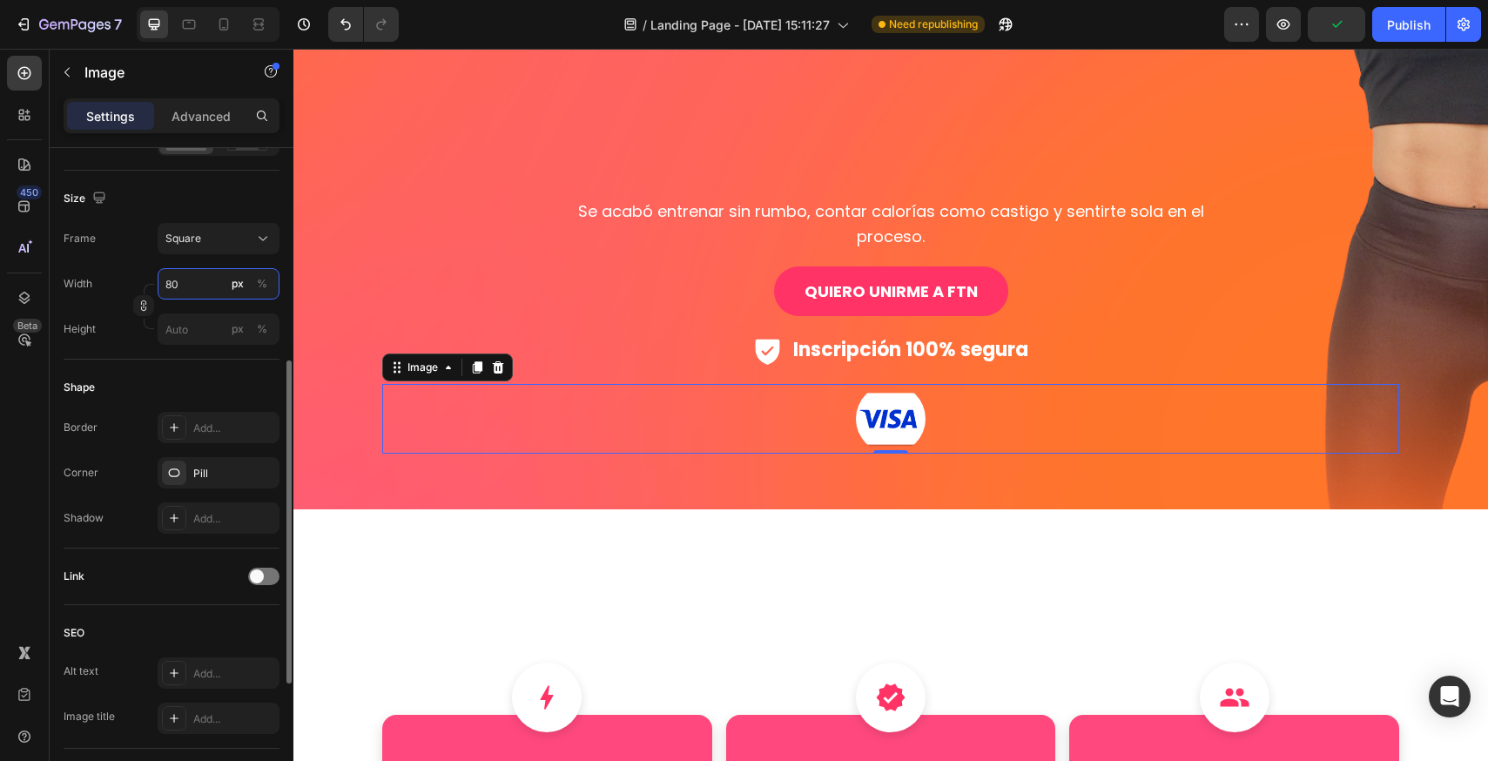
scroll to position [695, 0]
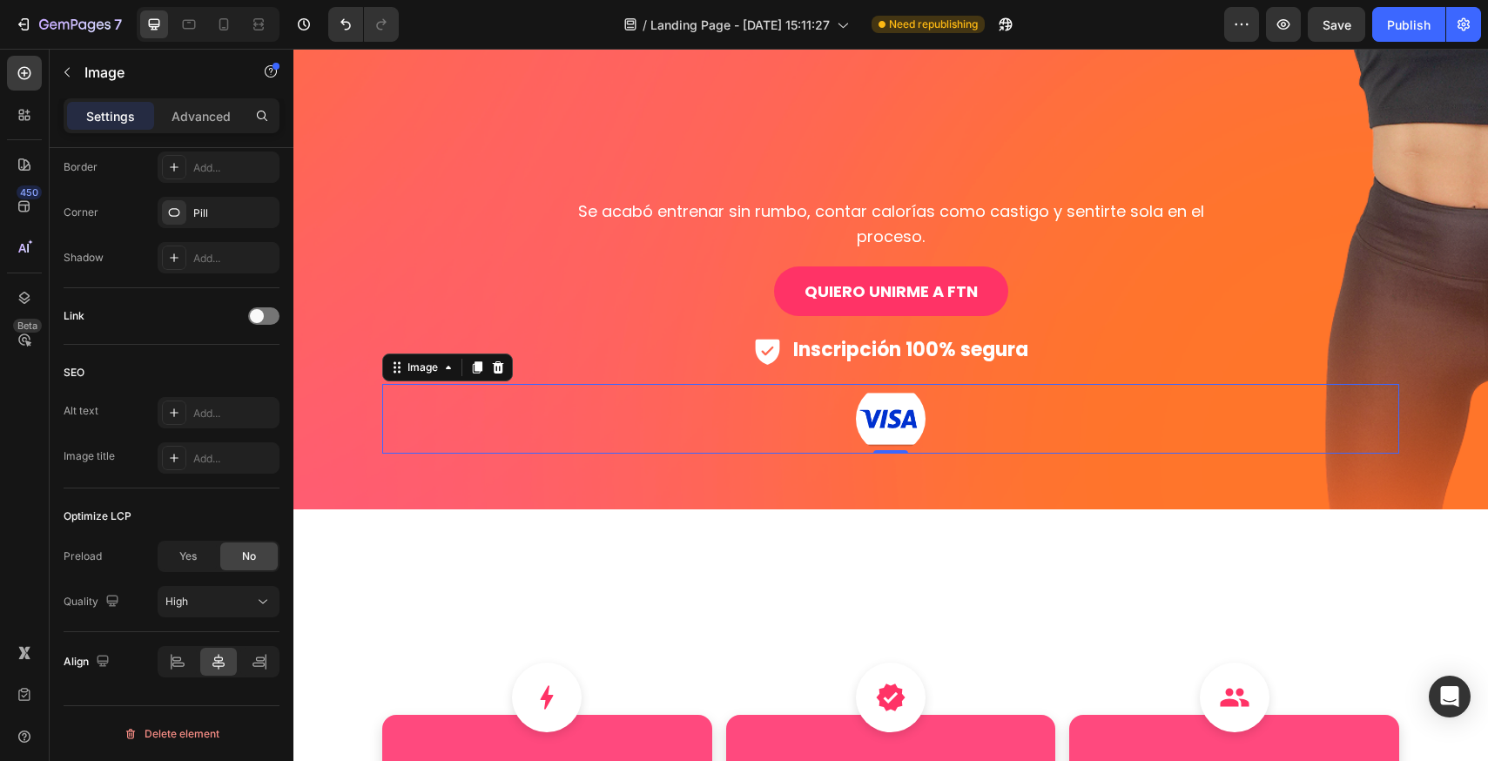
click at [923, 415] on div at bounding box center [890, 419] width 1017 height 70
click at [867, 400] on img at bounding box center [891, 419] width 70 height 70
click at [982, 384] on div at bounding box center [890, 419] width 1017 height 70
click at [895, 417] on img at bounding box center [891, 419] width 70 height 70
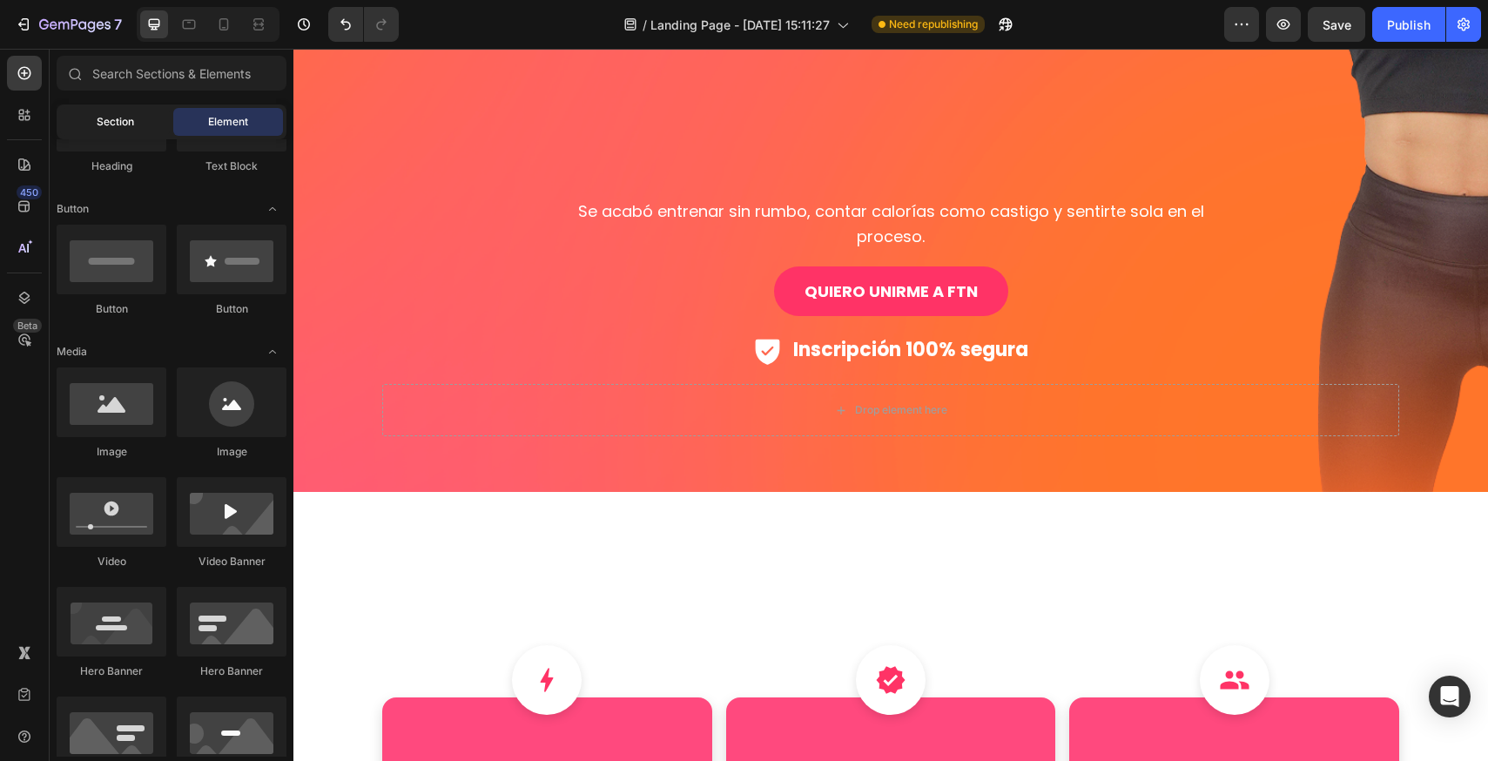
click at [142, 118] on div "Section" at bounding box center [115, 122] width 110 height 28
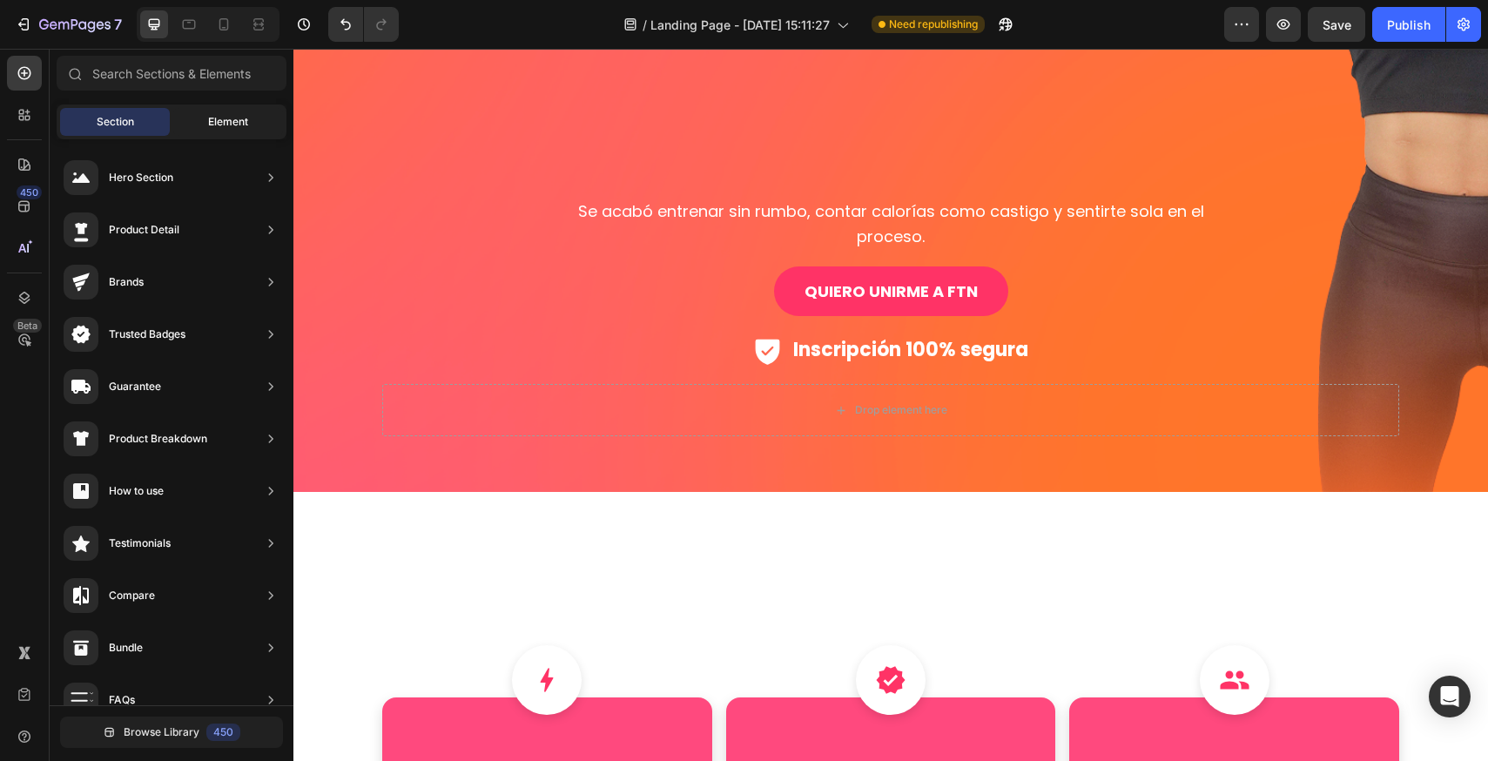
click at [202, 121] on div "Element" at bounding box center [228, 122] width 110 height 28
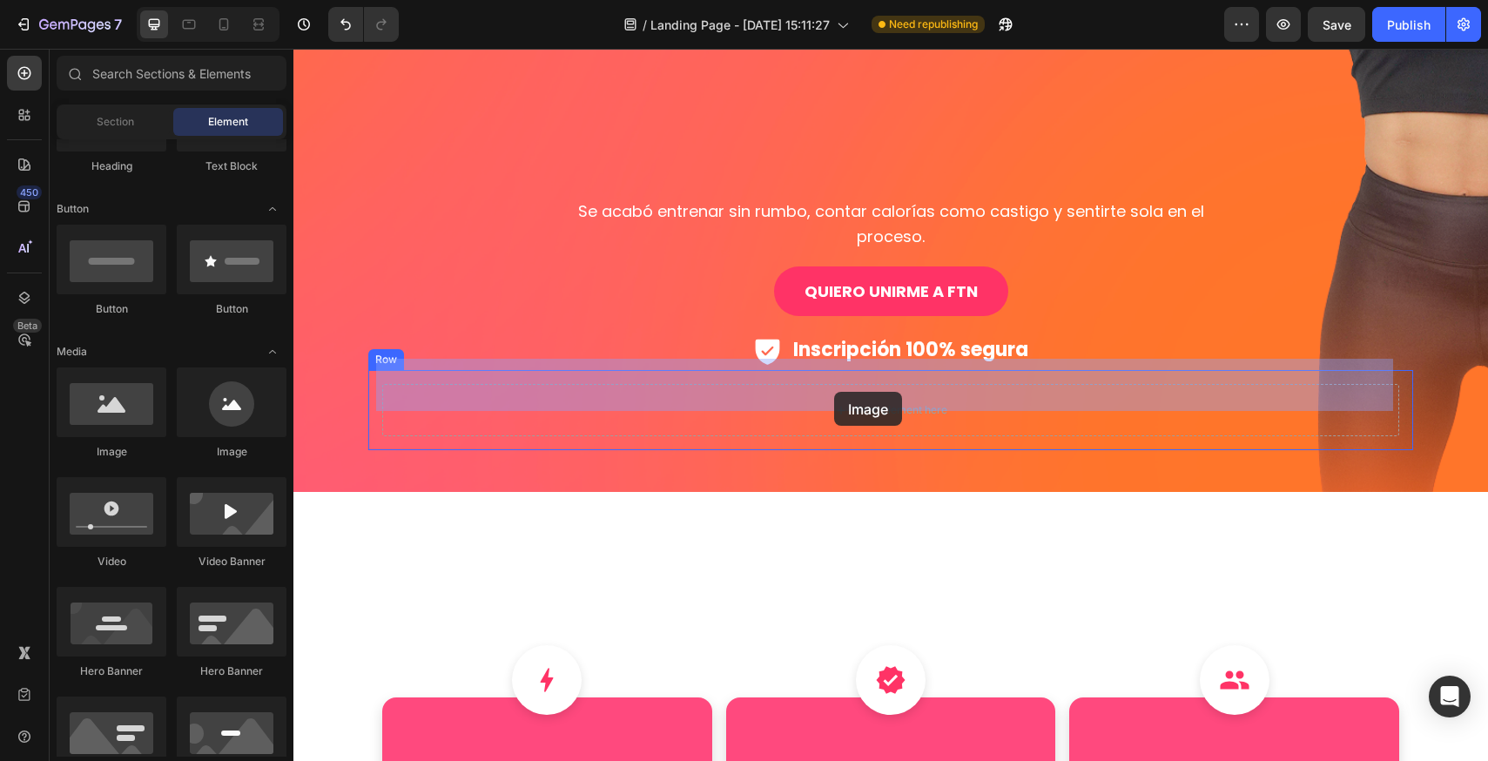
drag, startPoint x: 655, startPoint y: 412, endPoint x: 839, endPoint y: 391, distance: 184.8
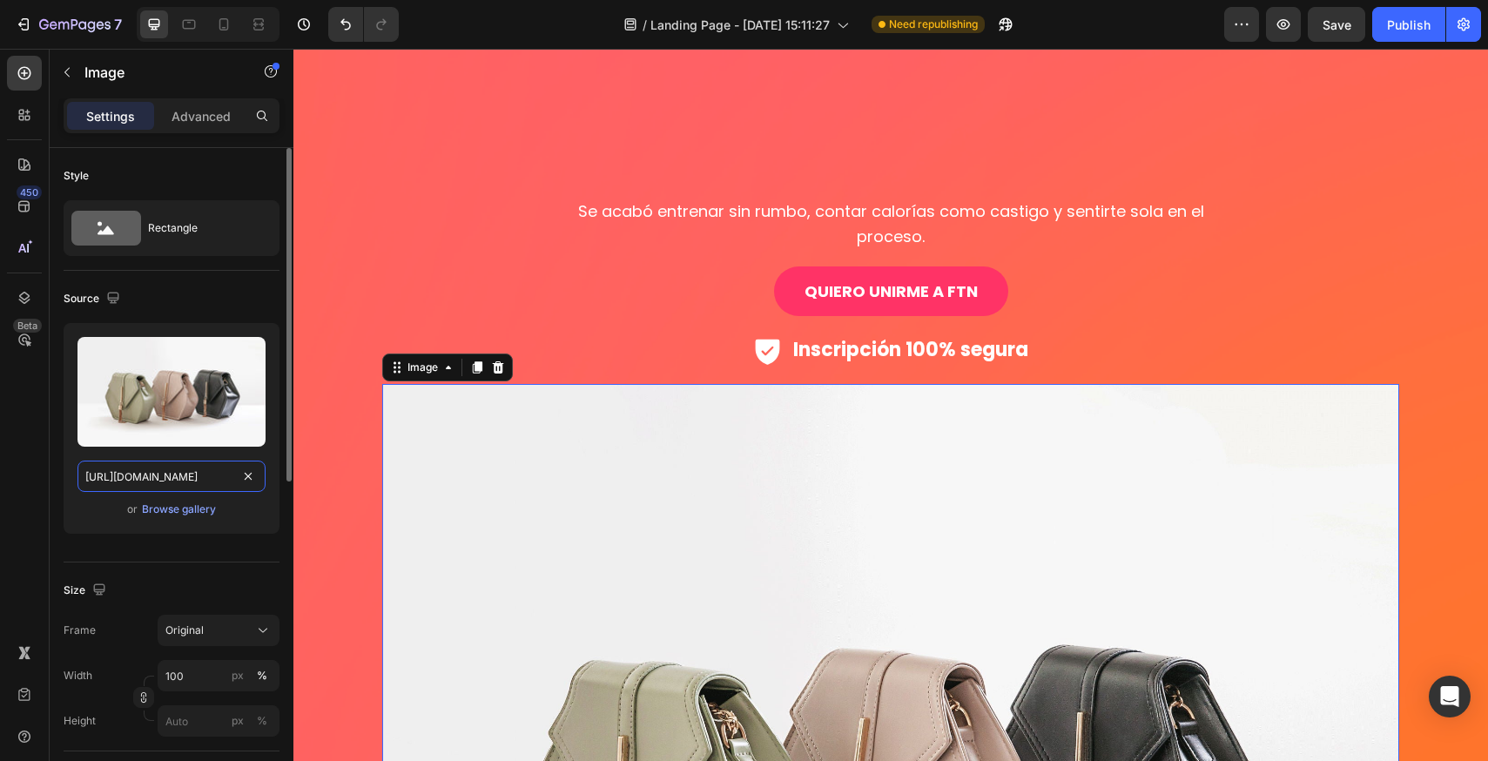
click at [217, 460] on input "[URL][DOMAIN_NAME]" at bounding box center [171, 475] width 188 height 31
click at [196, 504] on div "Browse gallery" at bounding box center [179, 509] width 74 height 16
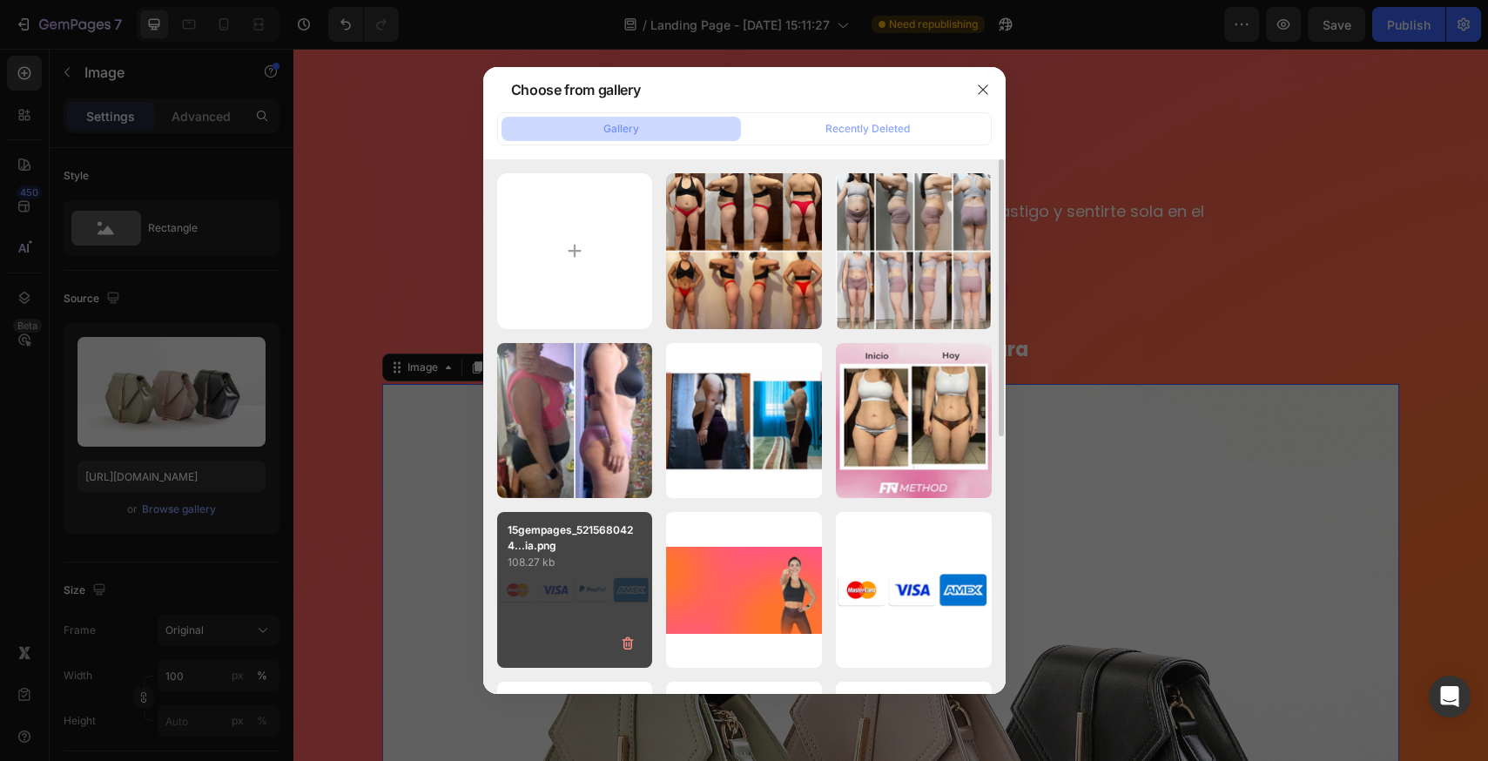
click at [550, 577] on div "15gempages_5215680424...ia.png 108.27 kb" at bounding box center [575, 590] width 156 height 156
type input "[URL][DOMAIN_NAME]"
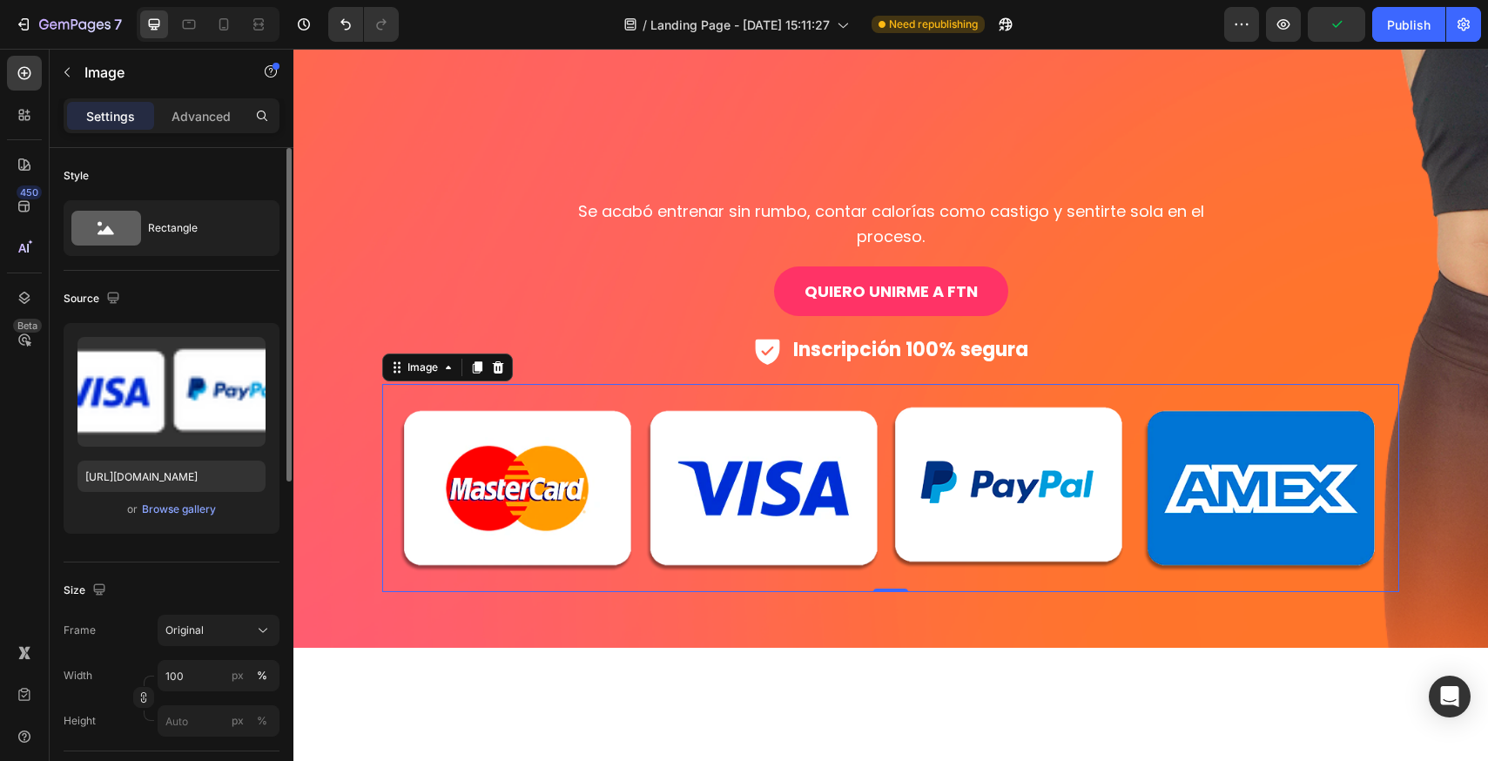
scroll to position [87, 0]
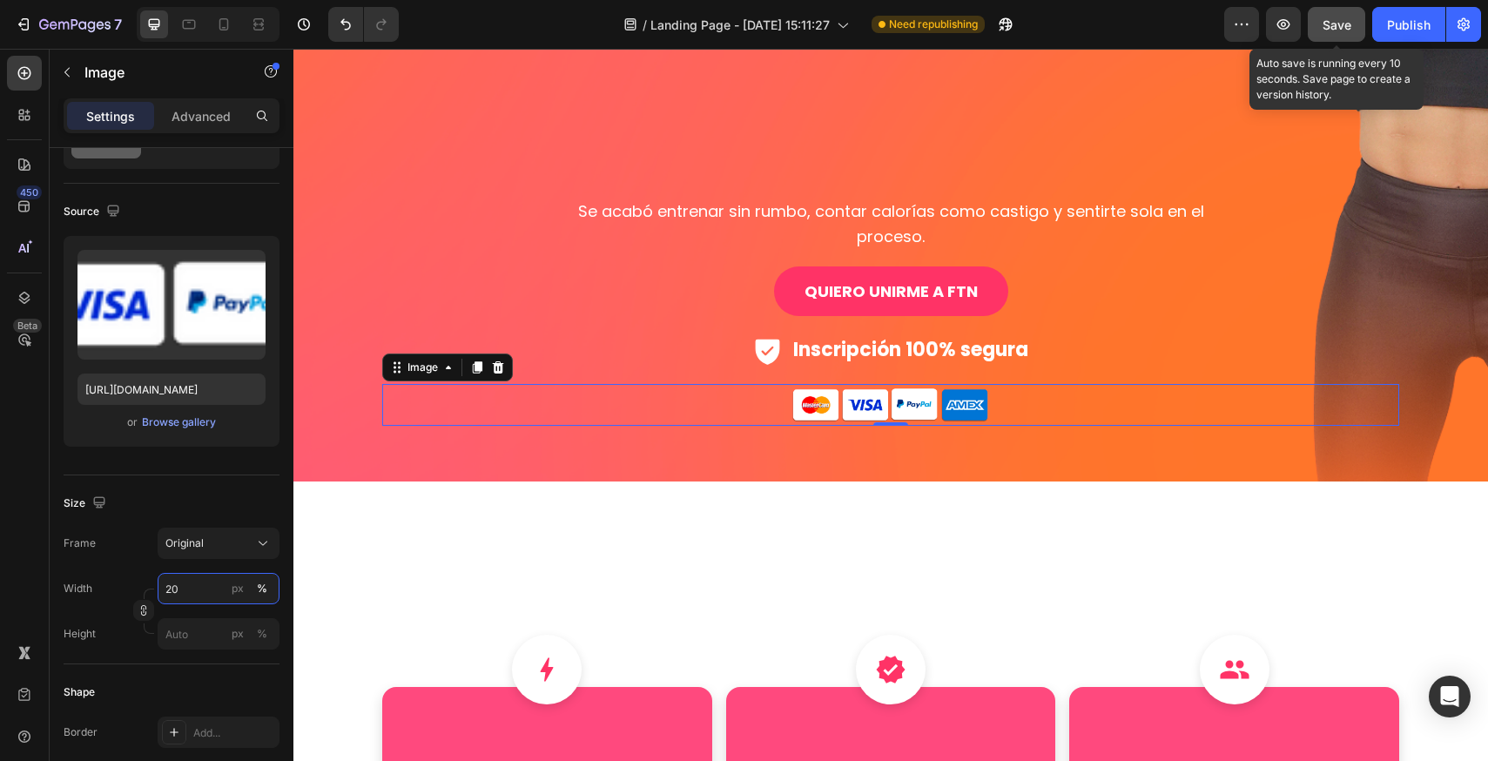
type input "20"
click at [1334, 25] on span "Save" at bounding box center [1336, 24] width 29 height 15
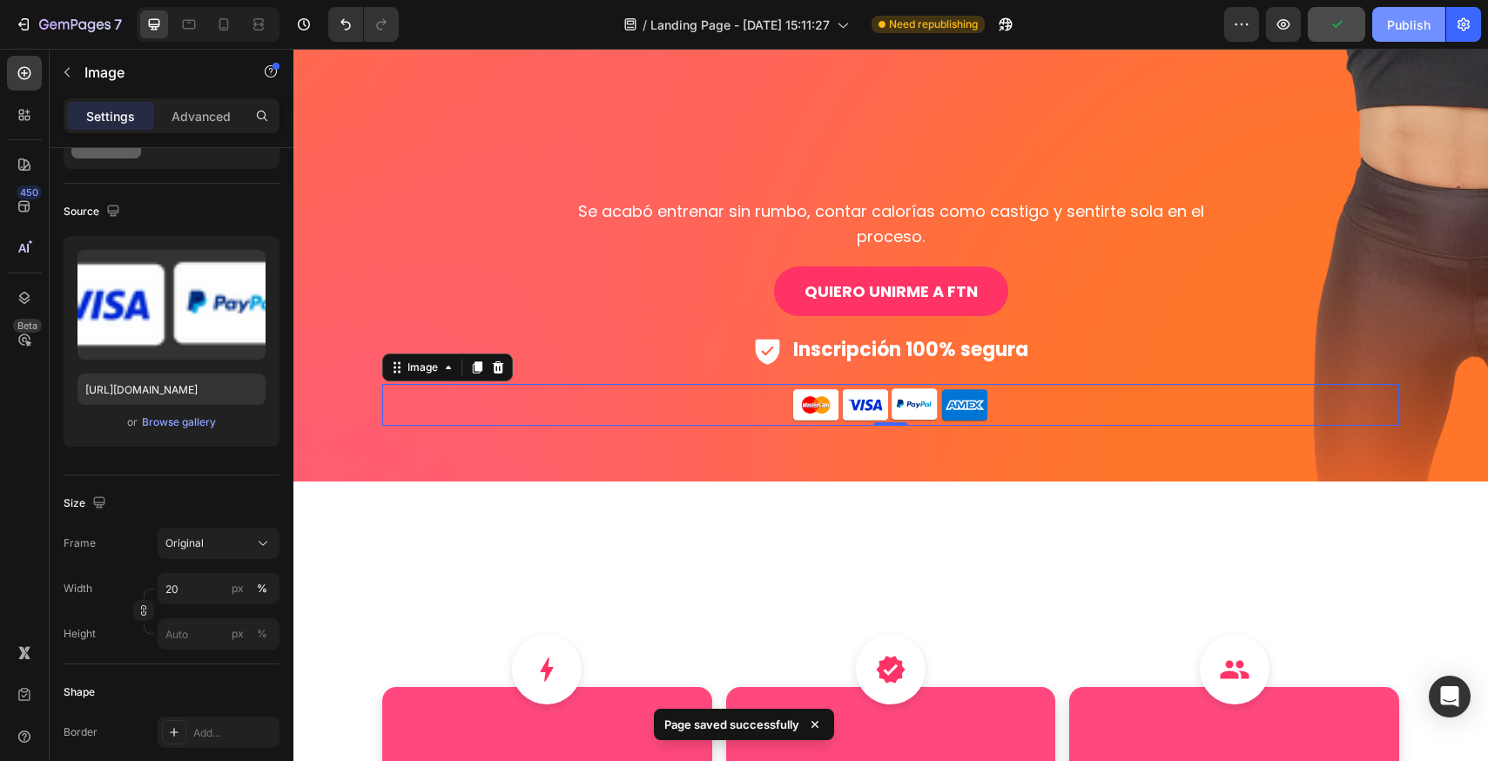
click at [1391, 20] on div "Publish" at bounding box center [1409, 25] width 44 height 18
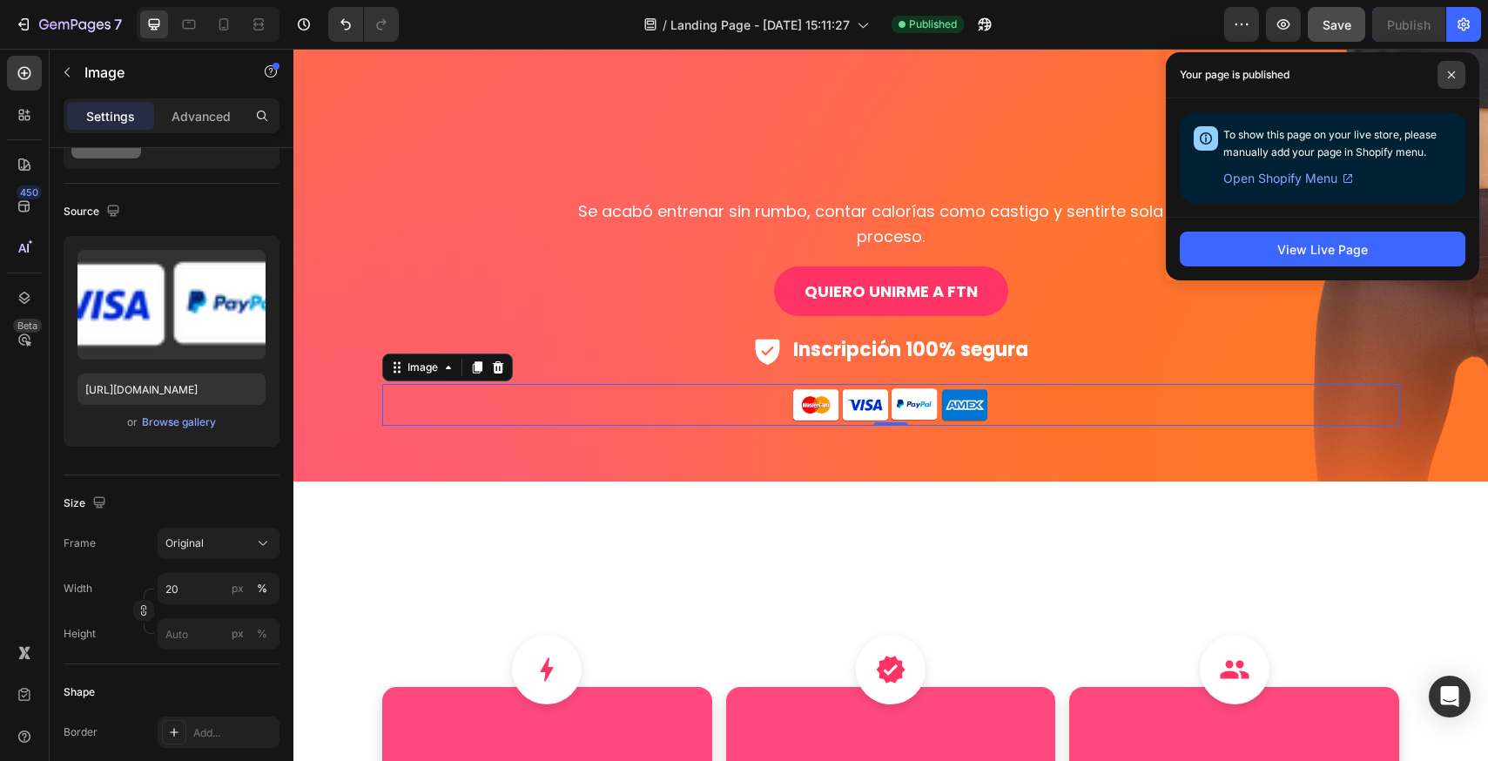
click at [1451, 73] on icon at bounding box center [1451, 75] width 9 height 9
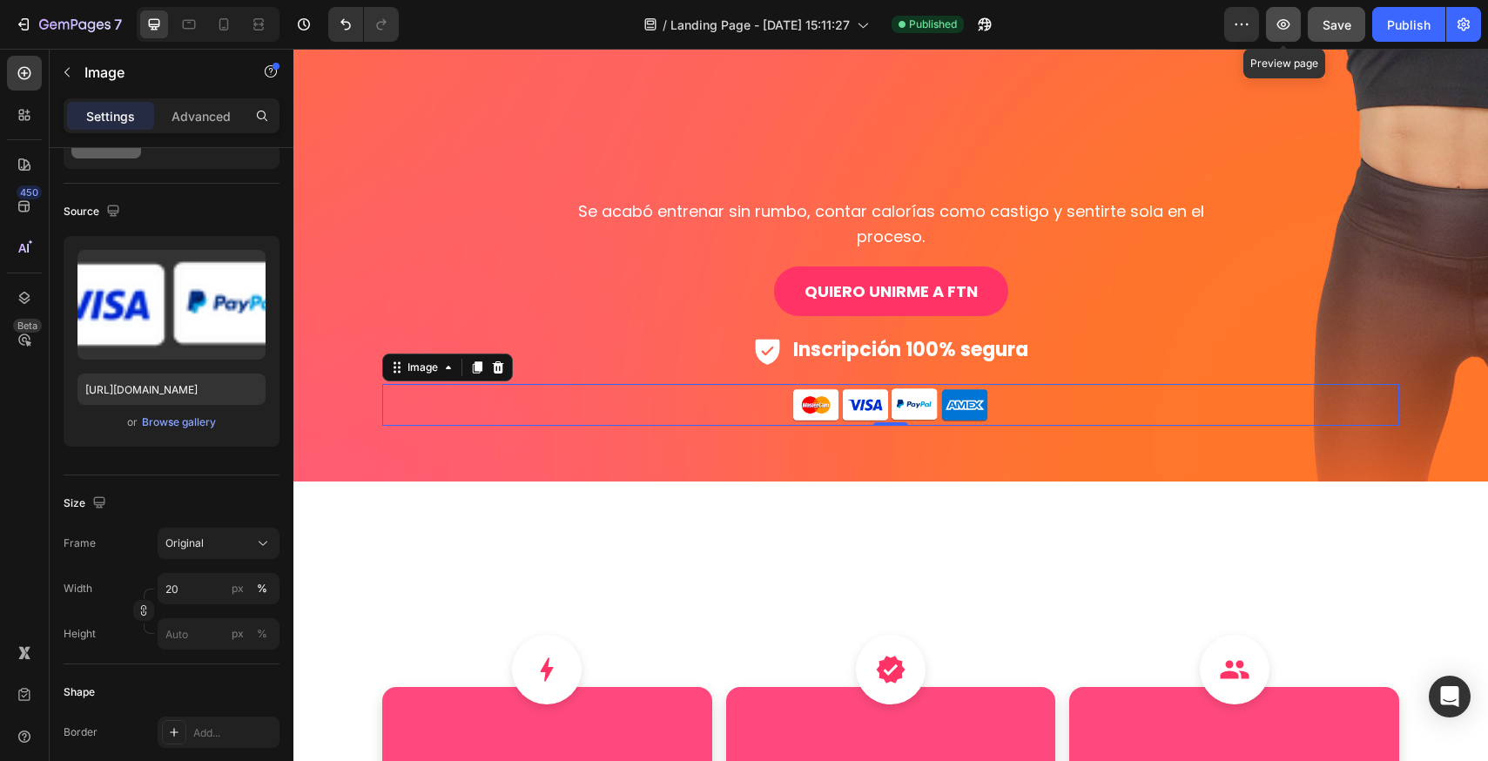
click at [1293, 30] on button "button" at bounding box center [1283, 24] width 35 height 35
